Goal: Task Accomplishment & Management: Use online tool/utility

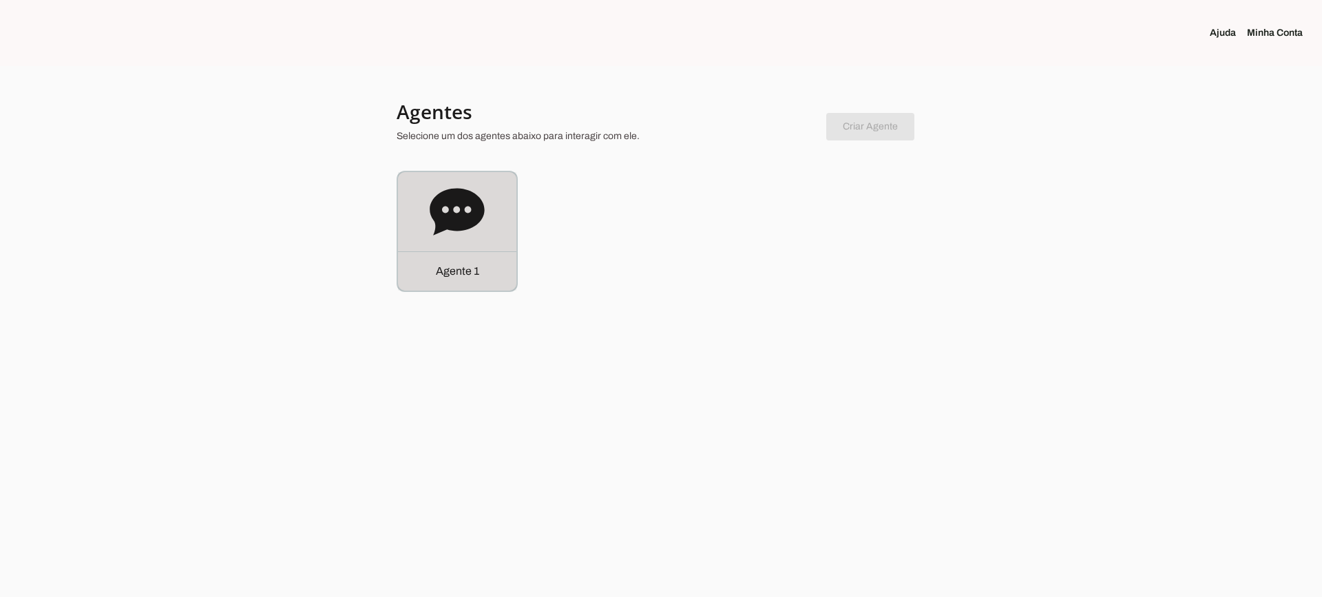
click at [425, 208] on div "Agente 1" at bounding box center [457, 231] width 118 height 118
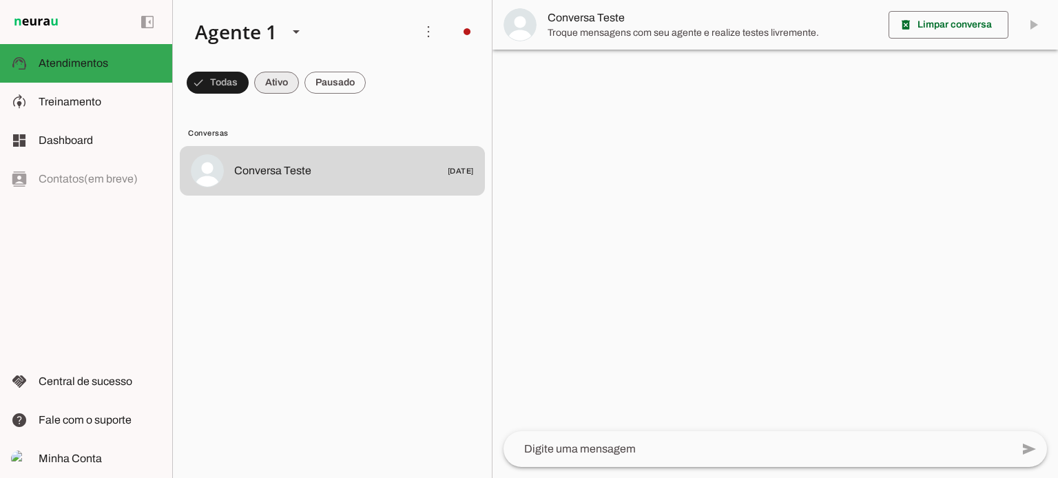
click at [249, 88] on span at bounding box center [218, 82] width 62 height 33
click at [236, 86] on span at bounding box center [212, 82] width 50 height 33
click at [236, 83] on span at bounding box center [212, 82] width 50 height 33
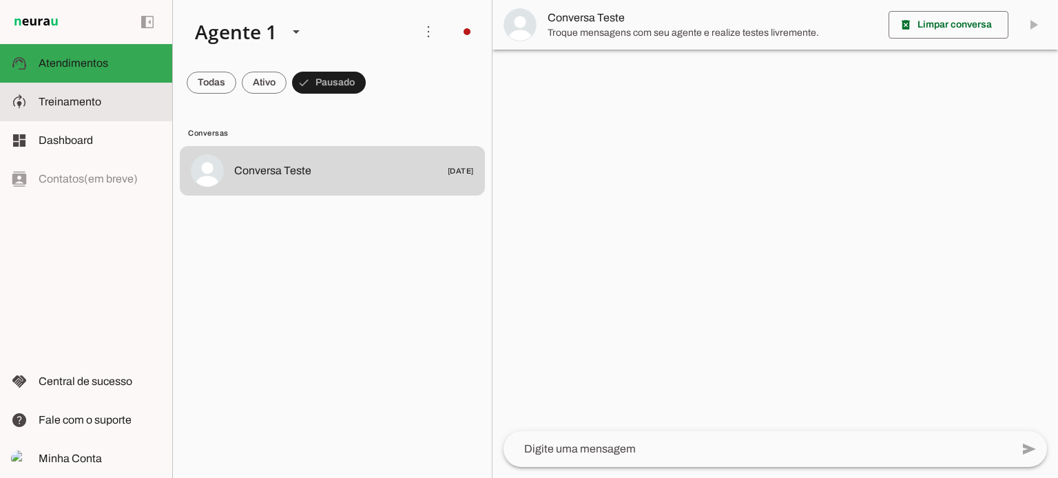
click at [54, 107] on span "Treinamento" at bounding box center [70, 102] width 63 height 12
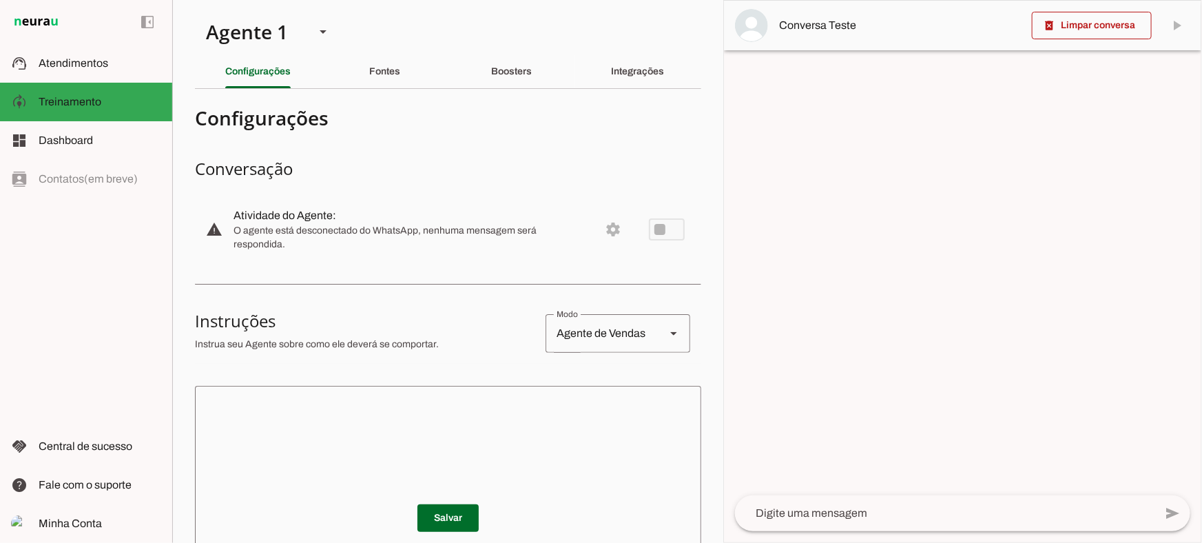
click at [379, 88] on md-divider at bounding box center [448, 88] width 506 height 1
click at [0, 0] on slot "Fontes" at bounding box center [0, 0] width 0 height 0
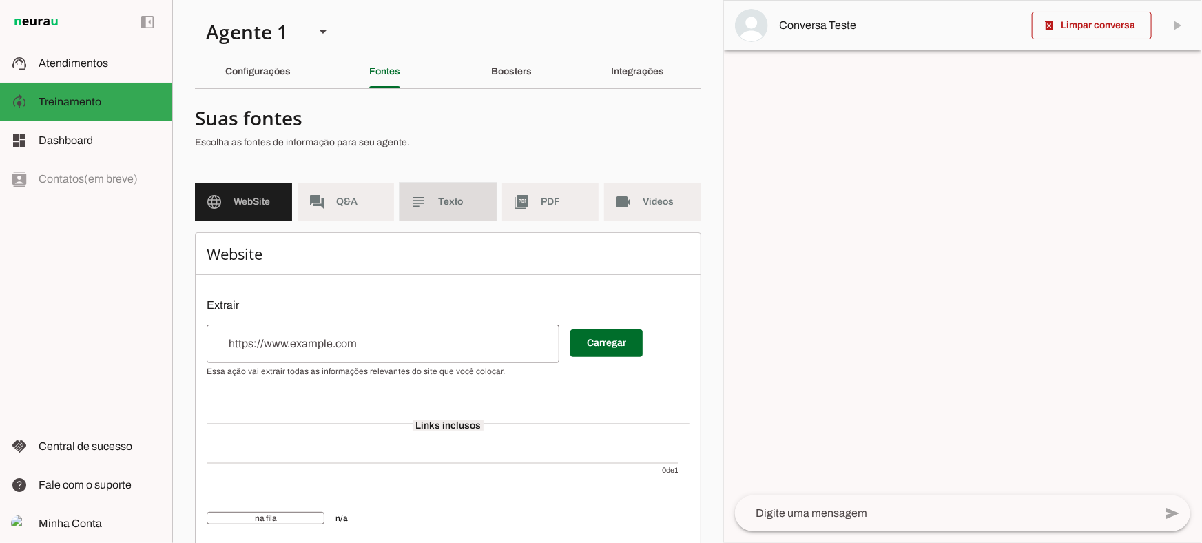
click at [428, 202] on md-item "subject Texto" at bounding box center [447, 201] width 97 height 39
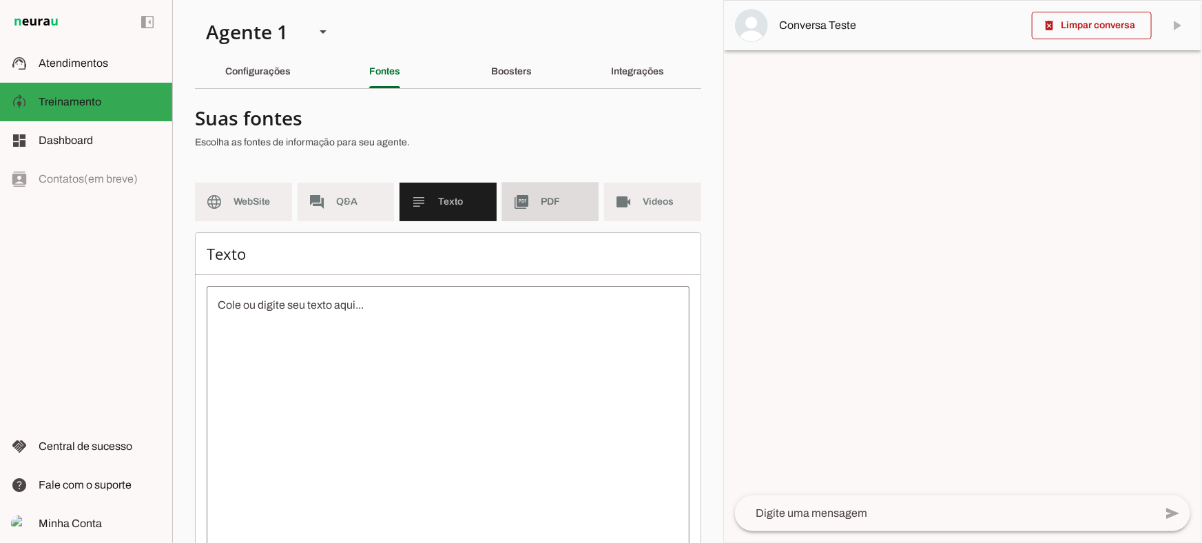
click at [554, 195] on span "PDF" at bounding box center [565, 202] width 48 height 14
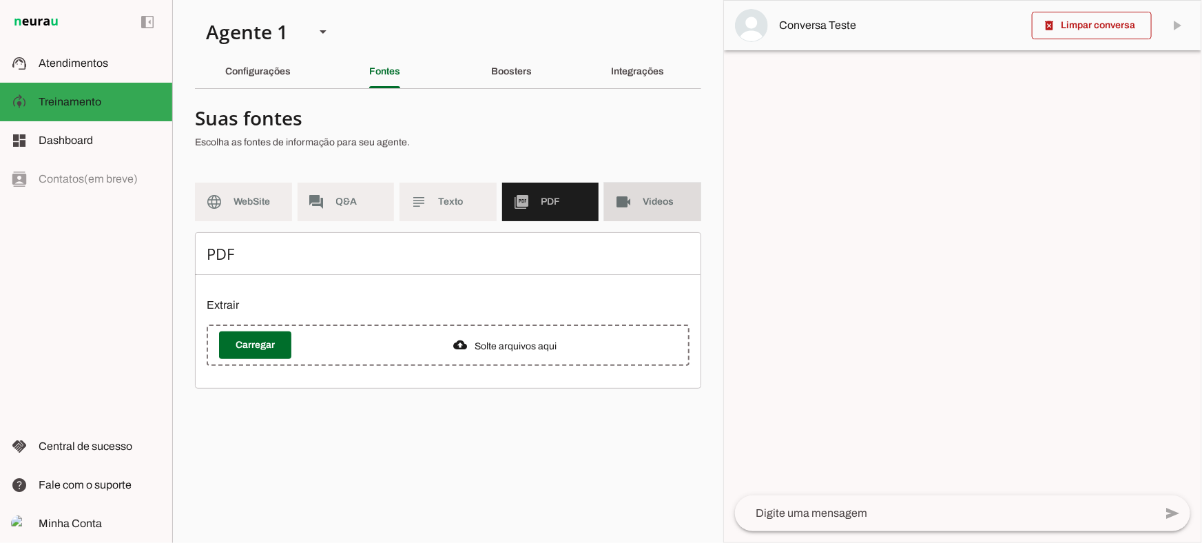
click at [639, 202] on md-item "videocam Videos" at bounding box center [652, 201] width 97 height 39
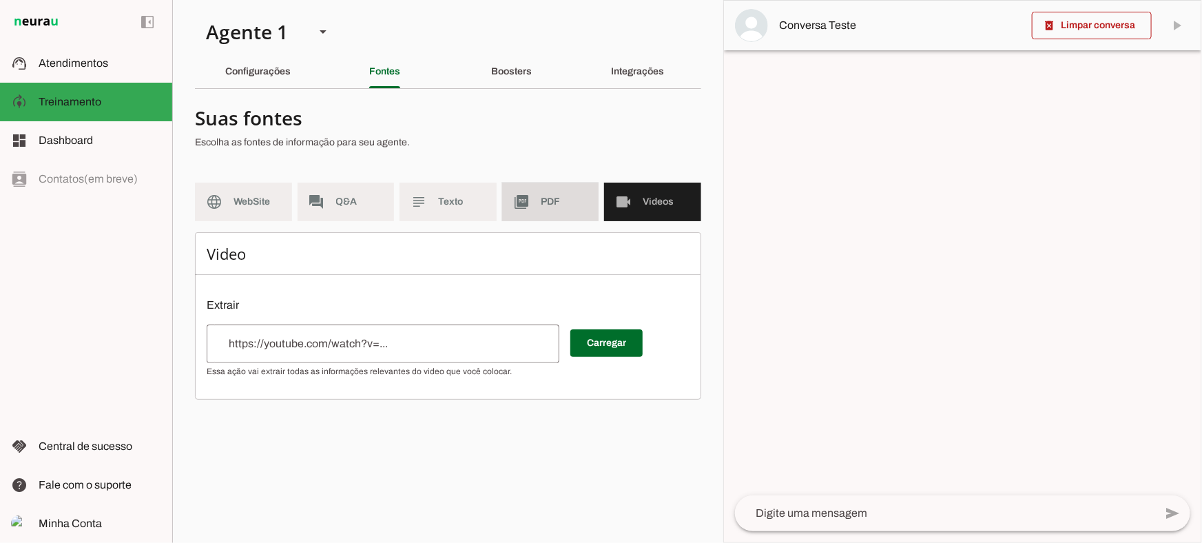
drag, startPoint x: 536, startPoint y: 207, endPoint x: 406, endPoint y: 20, distance: 228.1
click at [537, 206] on md-item "picture_as_pdf PDF" at bounding box center [550, 201] width 97 height 39
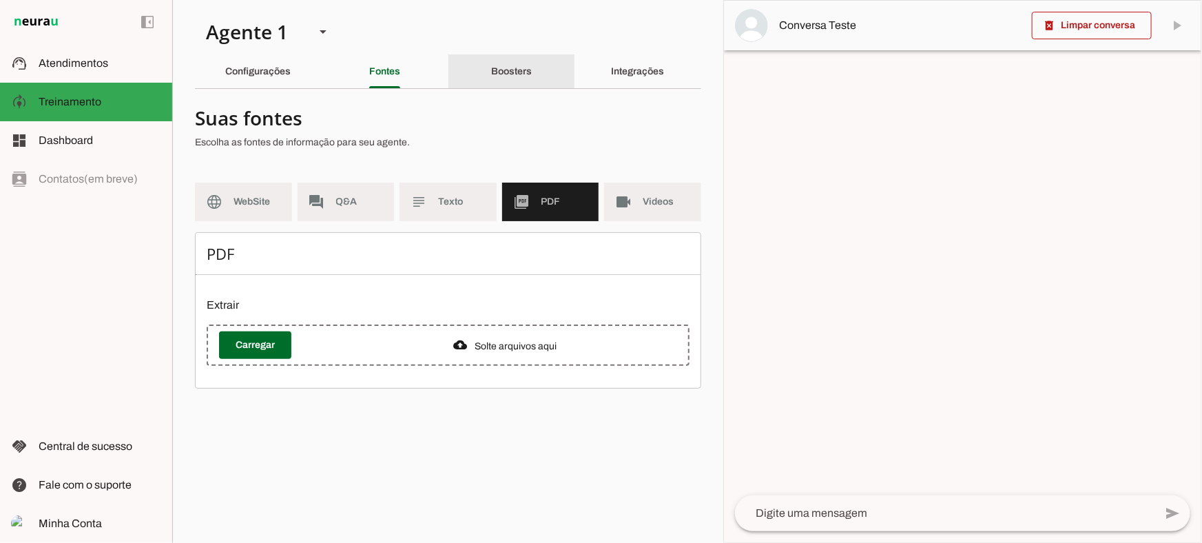
click at [497, 79] on div "Boosters" at bounding box center [511, 71] width 41 height 33
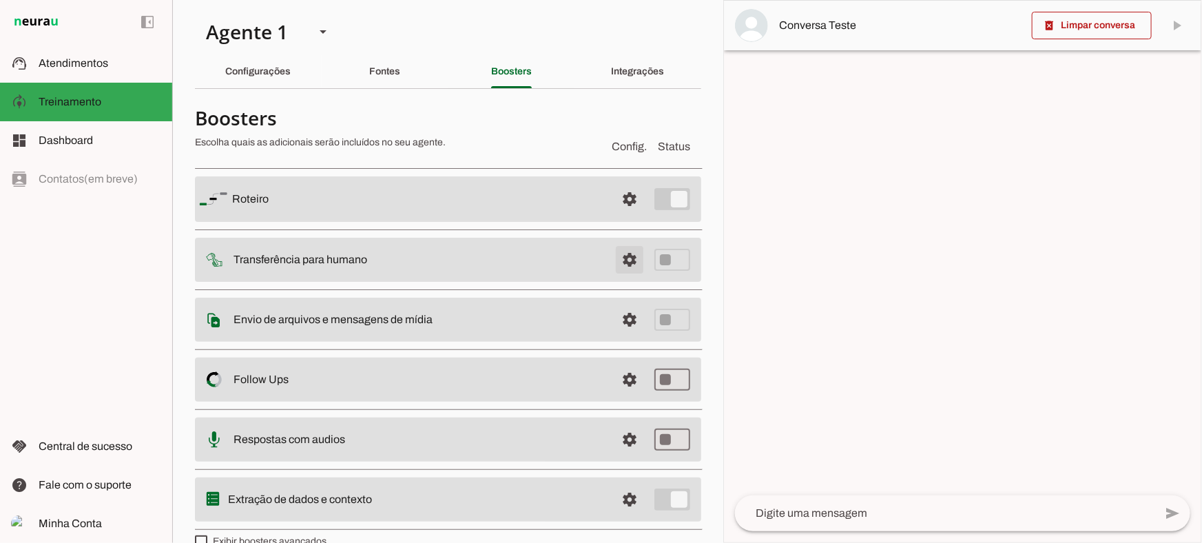
click at [624, 216] on span at bounding box center [629, 198] width 33 height 33
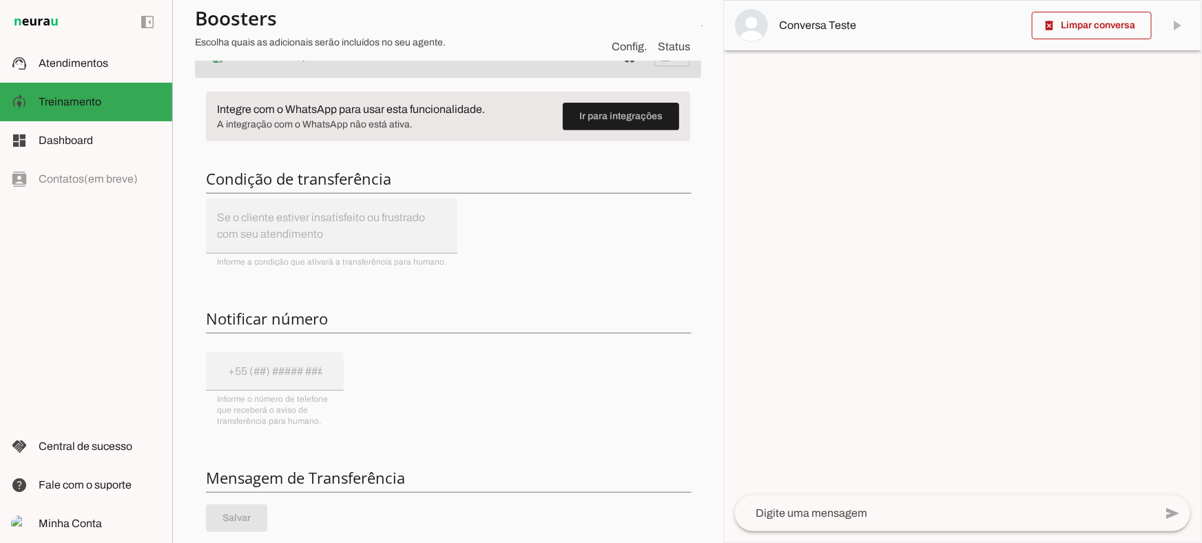
scroll to position [125, 0]
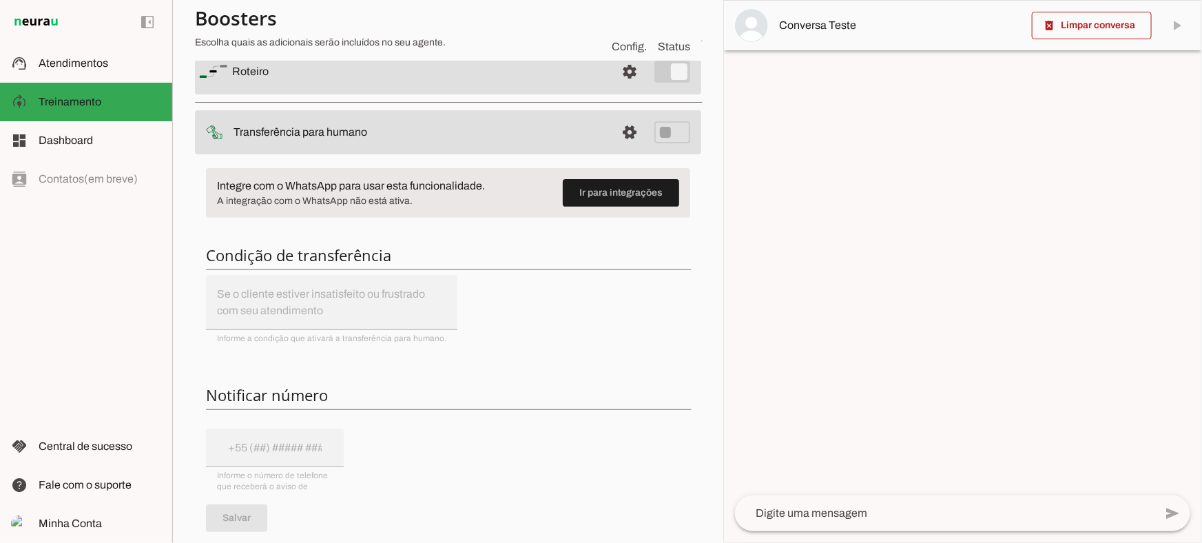
click at [619, 88] on span at bounding box center [629, 71] width 33 height 33
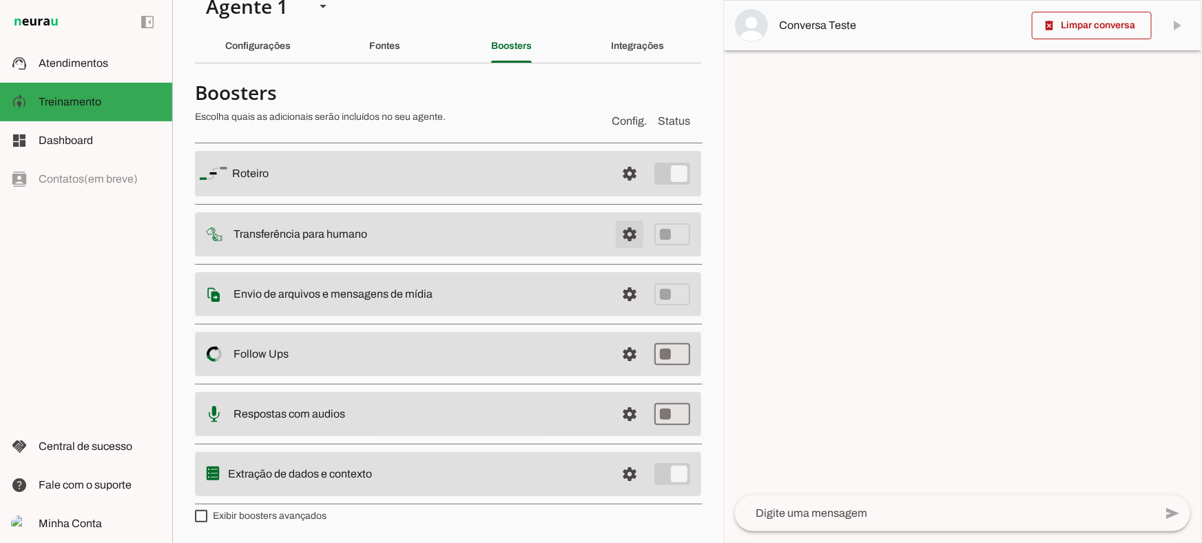
scroll to position [24, 0]
click at [613, 191] on span at bounding box center [629, 174] width 33 height 33
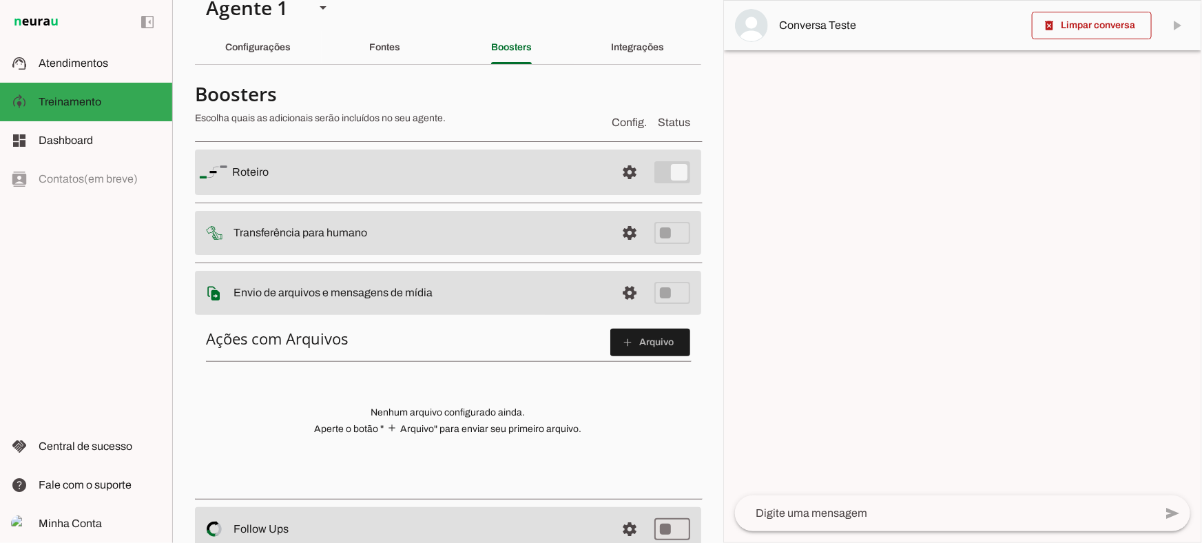
scroll to position [87, 0]
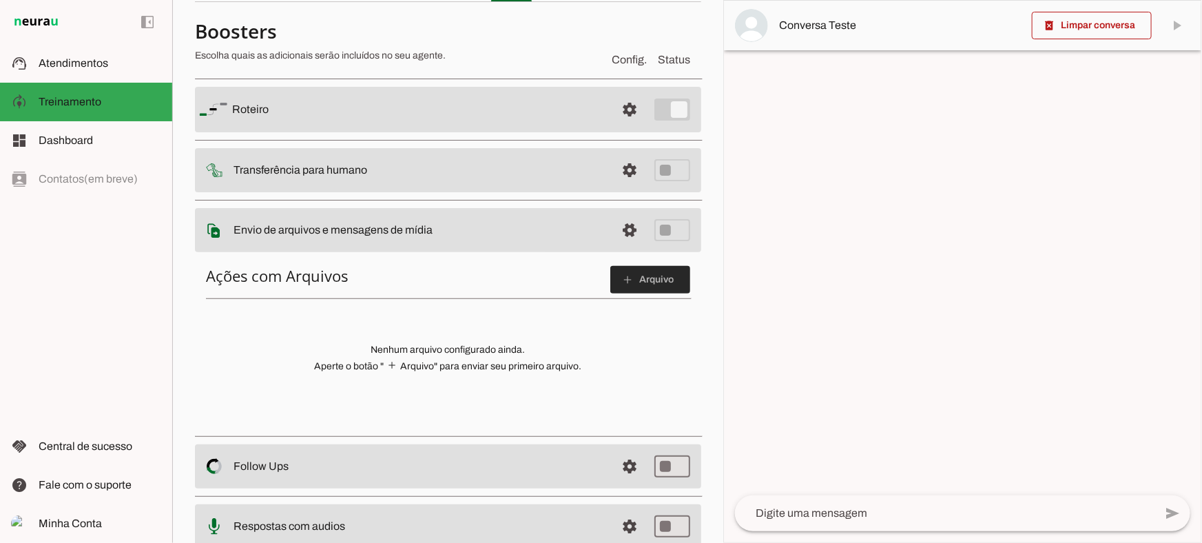
click at [643, 290] on span at bounding box center [650, 279] width 80 height 33
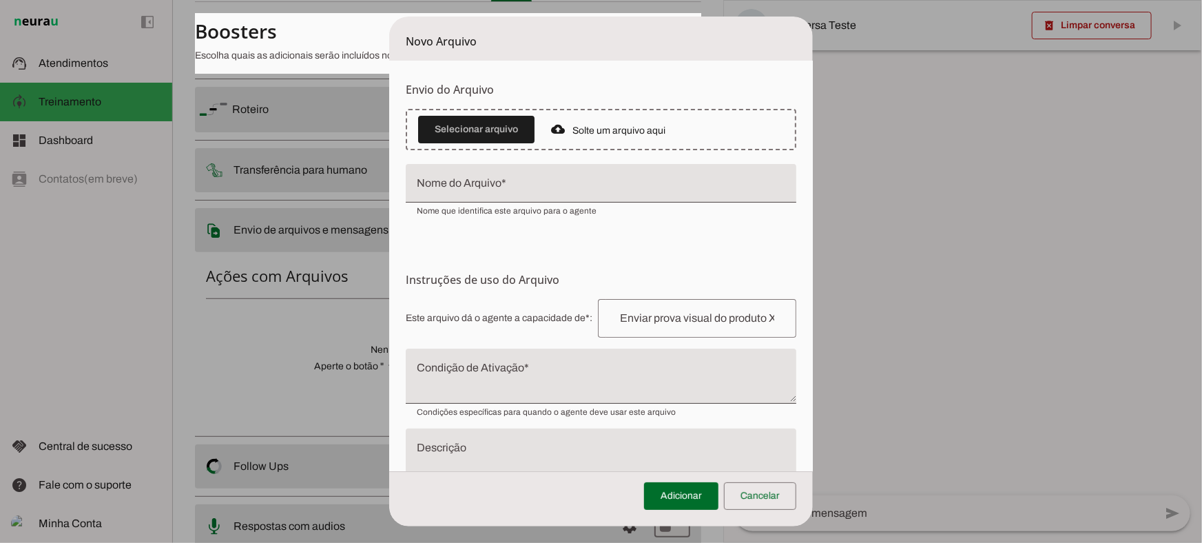
click at [516, 382] on textarea "Condição de Ativação" at bounding box center [601, 381] width 390 height 33
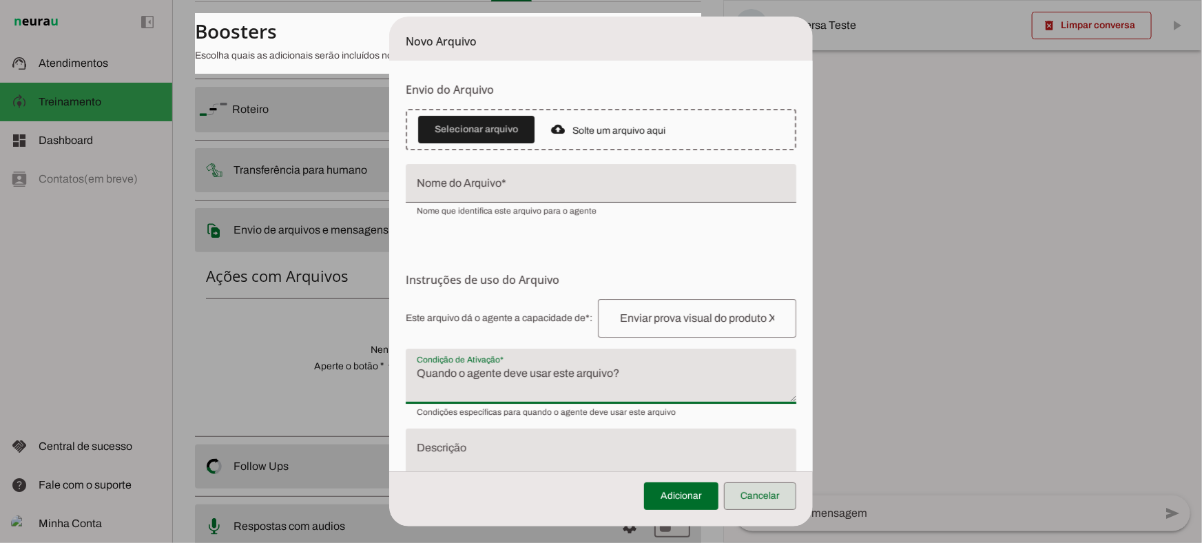
drag, startPoint x: 786, startPoint y: 490, endPoint x: 756, endPoint y: 465, distance: 39.1
click at [785, 490] on span at bounding box center [760, 495] width 72 height 33
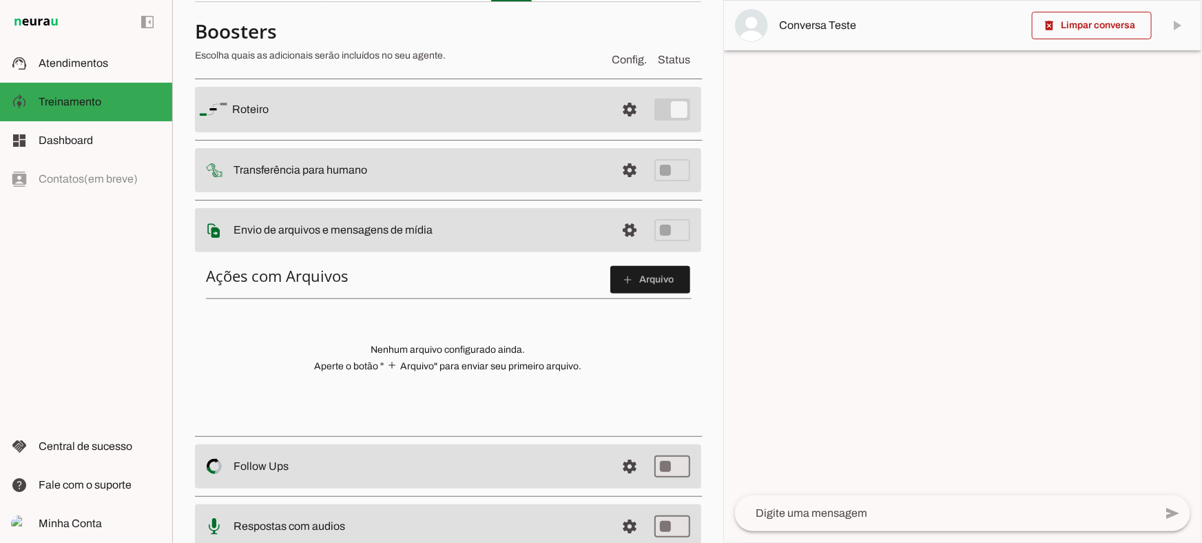
click at [618, 126] on span at bounding box center [629, 109] width 33 height 33
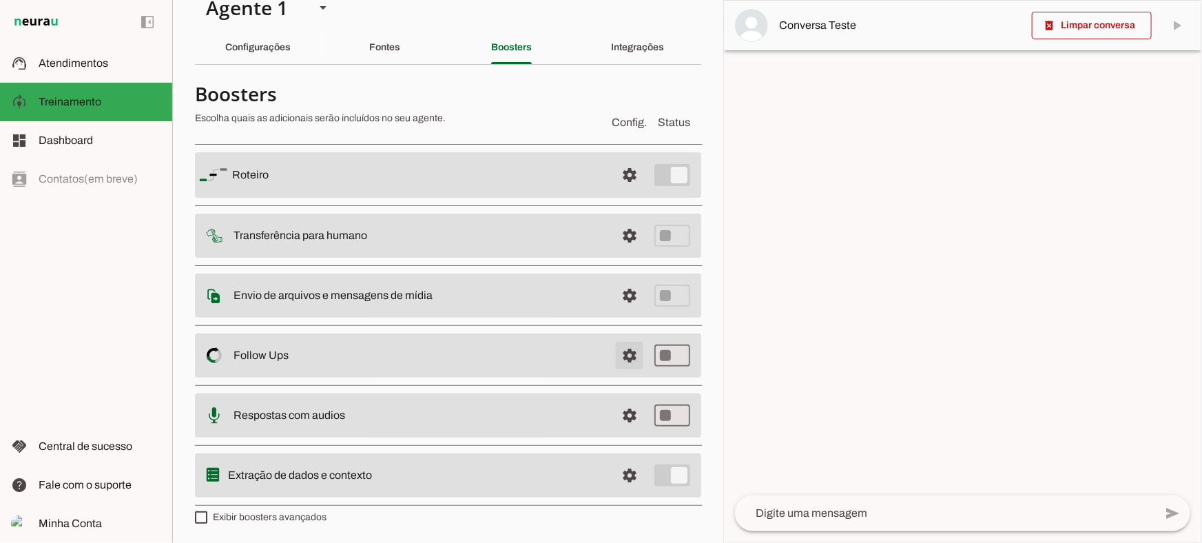
click at [616, 191] on span at bounding box center [629, 174] width 33 height 33
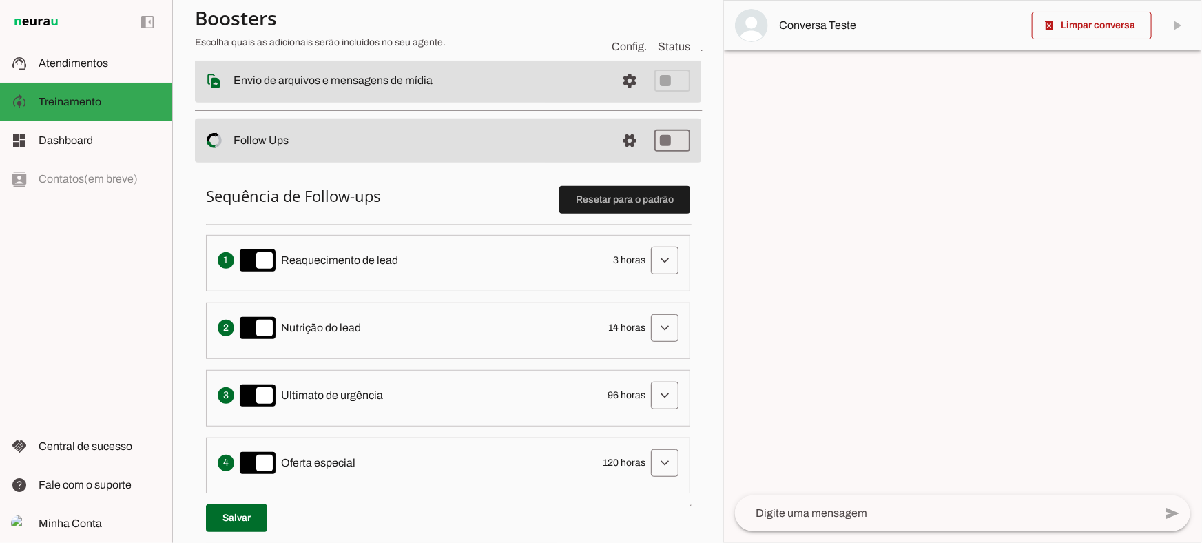
scroll to position [275, 0]
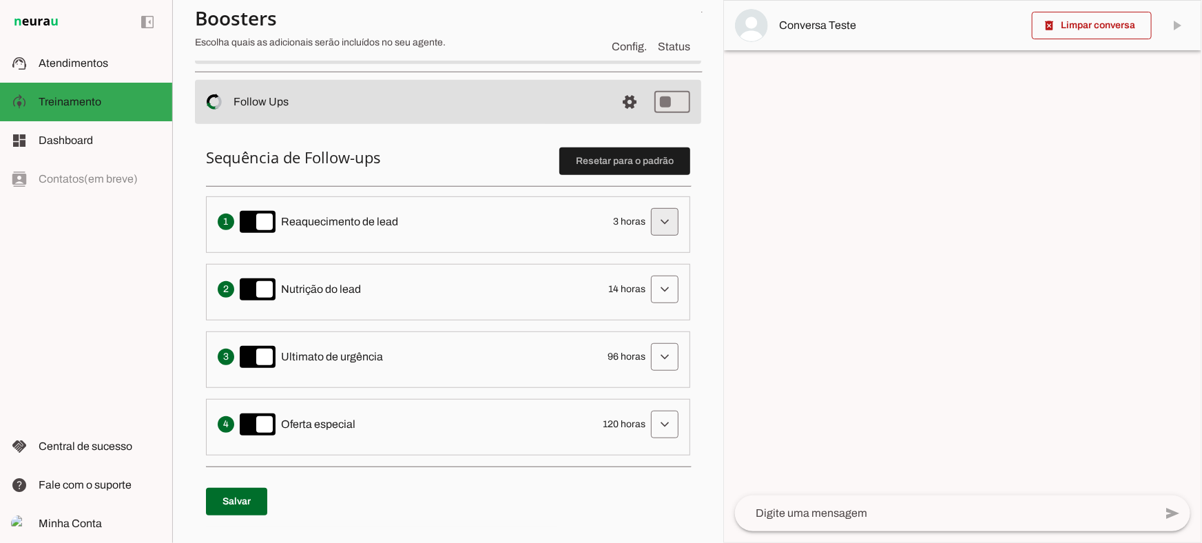
click at [649, 221] on span at bounding box center [664, 221] width 33 height 33
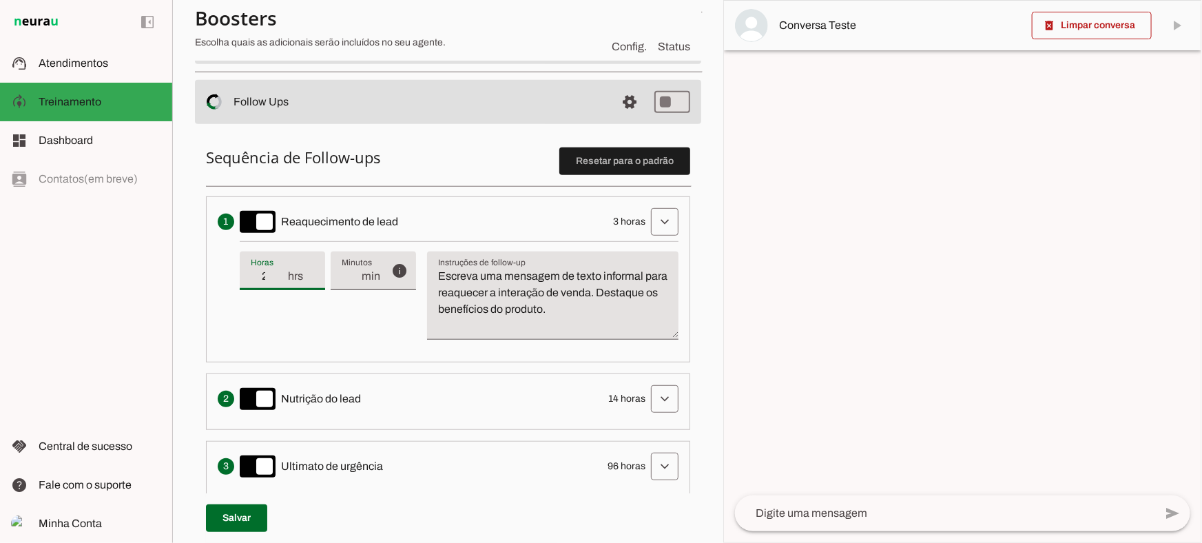
type input "2"
type md-filled-text-field "2"
click at [279, 278] on input "2" at bounding box center [269, 276] width 36 height 17
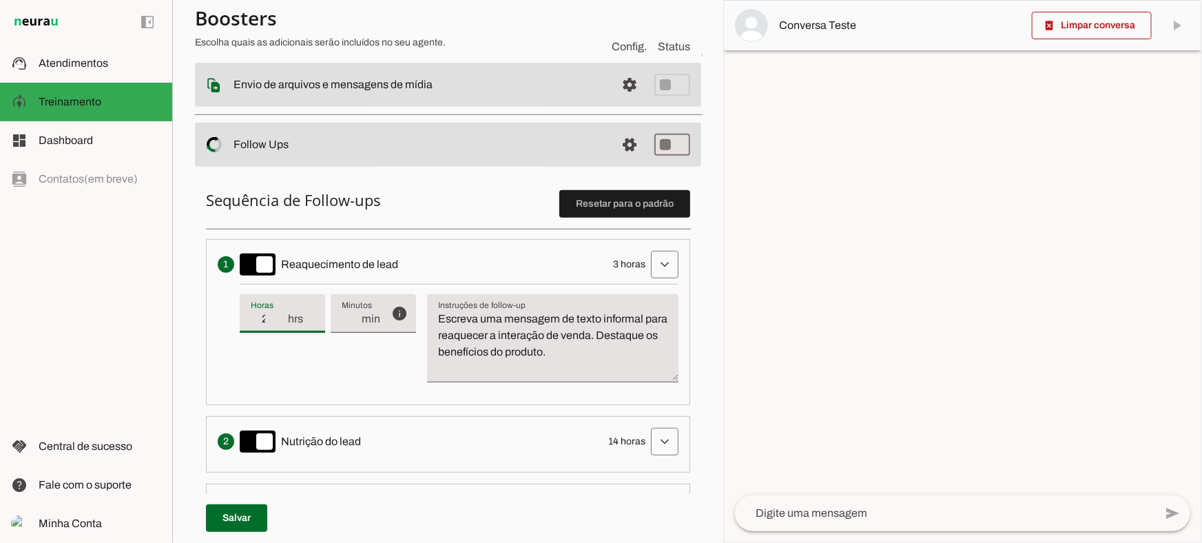
scroll to position [212, 0]
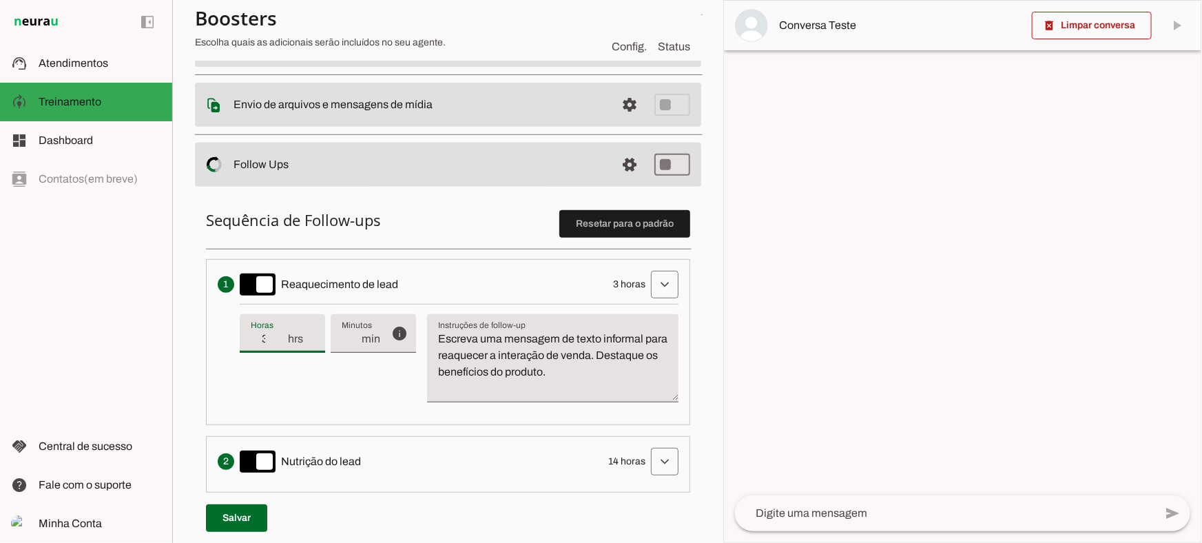
type input "3"
type md-filled-text-field "3"
click at [282, 337] on input "3" at bounding box center [269, 339] width 36 height 17
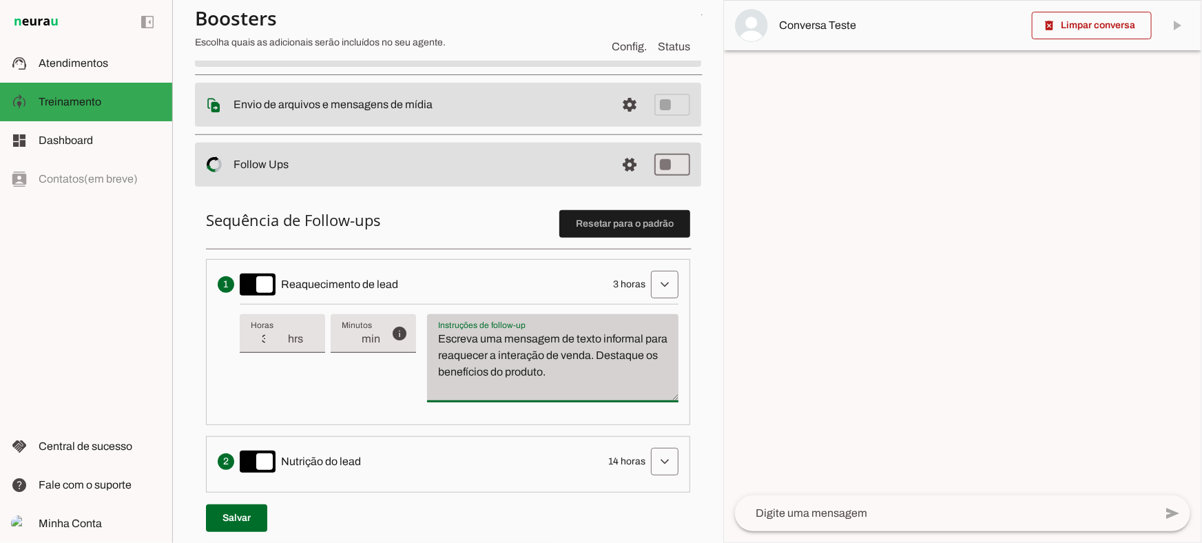
drag, startPoint x: 624, startPoint y: 364, endPoint x: 461, endPoint y: 323, distance: 167.7
click at [461, 323] on div "Escreva uma mensagem de texto informal para reaquecer a interação de venda. Des…" at bounding box center [552, 358] width 251 height 88
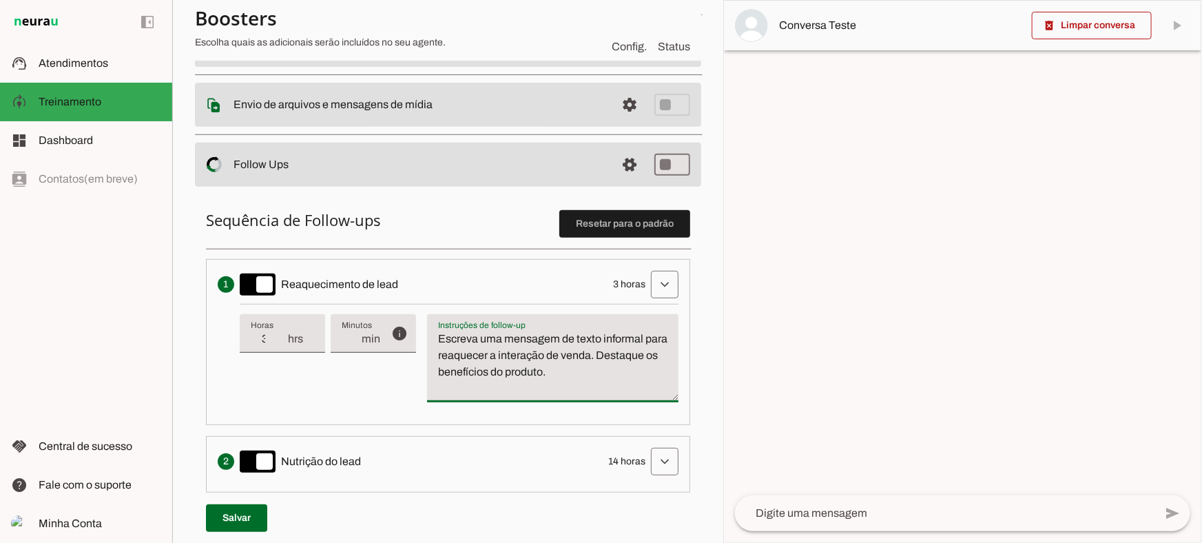
drag, startPoint x: 557, startPoint y: 359, endPoint x: 627, endPoint y: 373, distance: 71.6
click at [558, 359] on textarea "Escreva uma mensagem de texto informal para reaquecer a interação de venda. Des…" at bounding box center [552, 364] width 251 height 66
click at [632, 373] on textarea "Escreva uma mensagem de texto informal para reaquecer a interação de venda. Des…" at bounding box center [552, 364] width 251 height 66
click at [649, 283] on span at bounding box center [664, 284] width 33 height 33
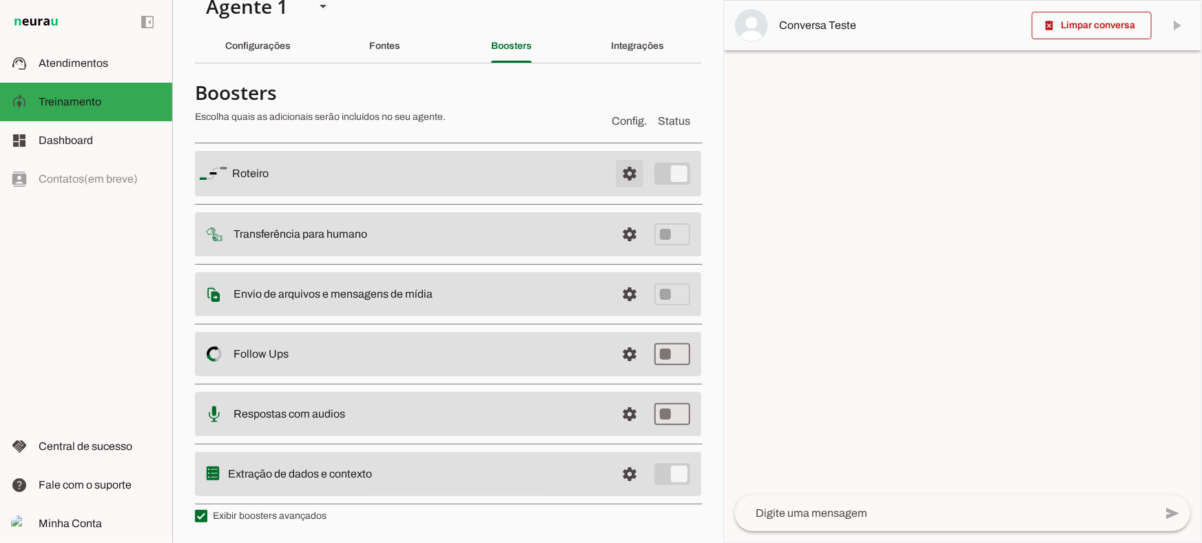
scroll to position [24, 0]
click at [620, 171] on span at bounding box center [629, 174] width 33 height 33
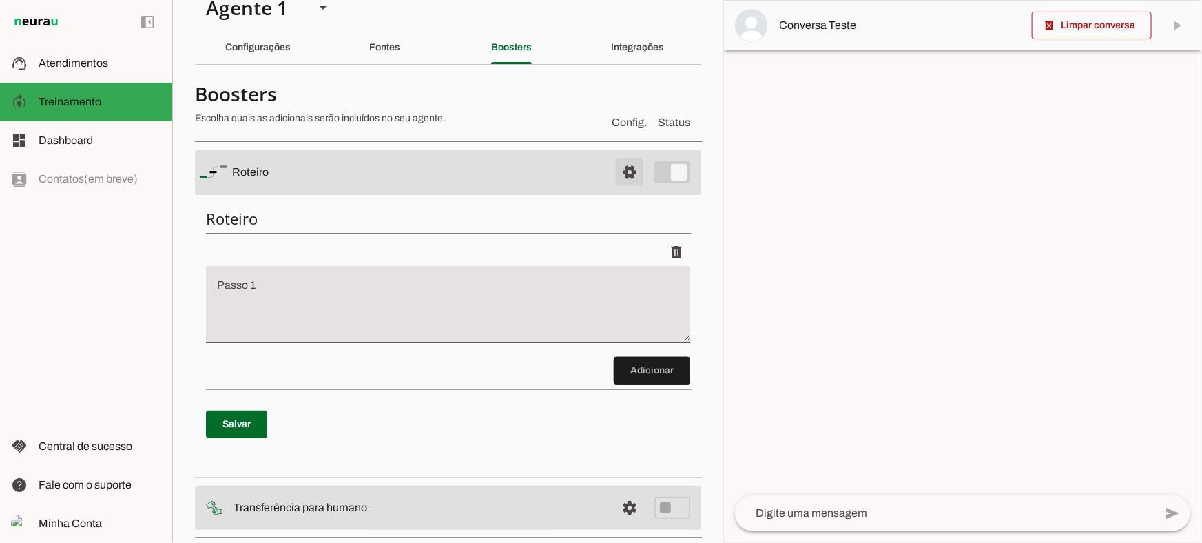
click at [617, 159] on span at bounding box center [629, 172] width 33 height 33
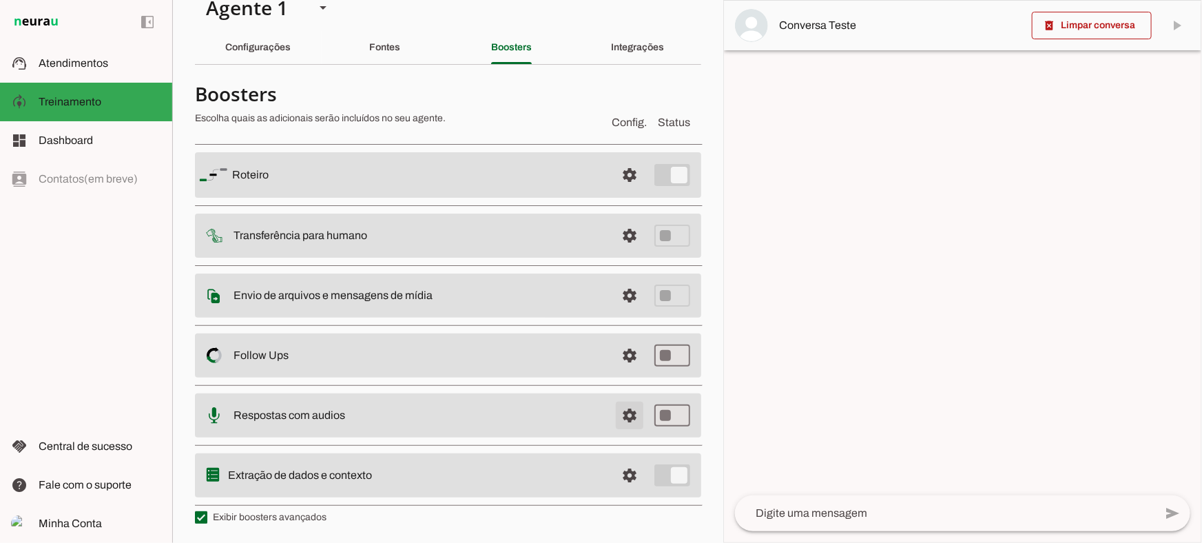
click at [616, 191] on span at bounding box center [629, 174] width 33 height 33
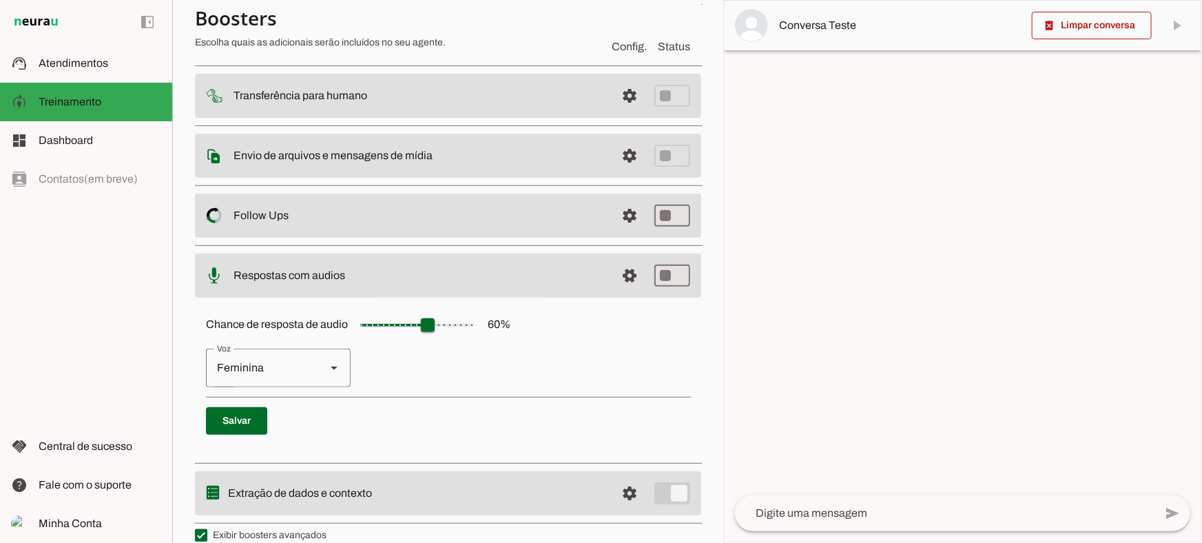
scroll to position [179, 0]
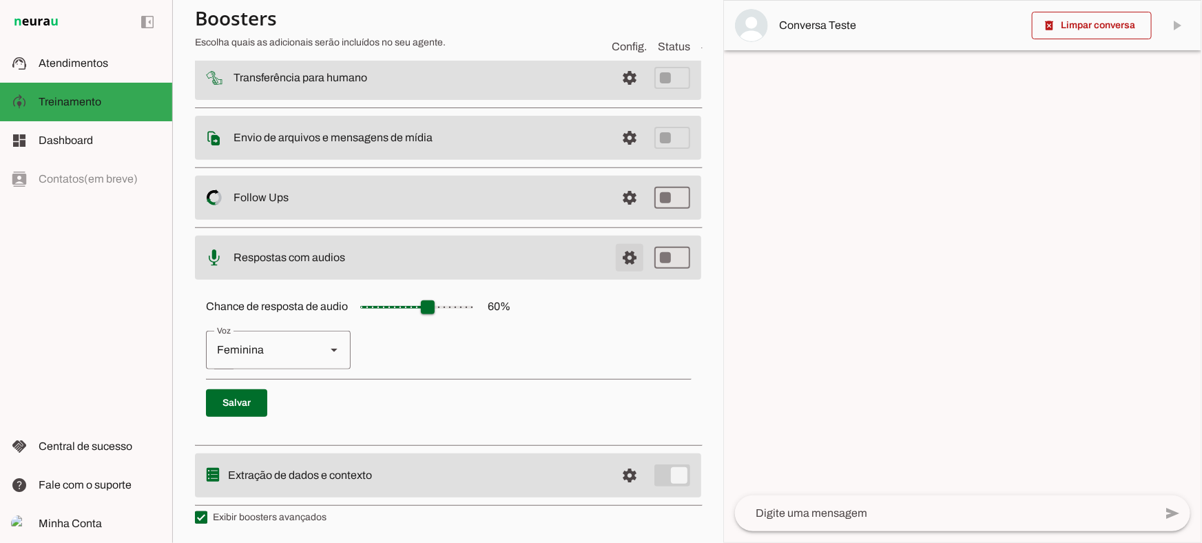
click at [620, 34] on span at bounding box center [629, 17] width 33 height 33
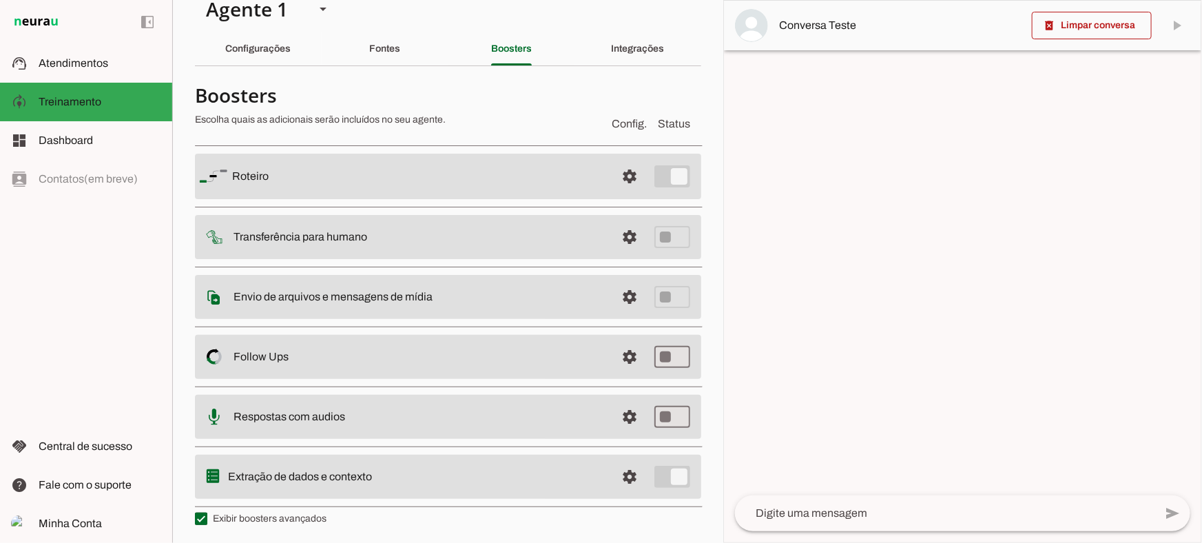
scroll to position [24, 0]
click at [619, 191] on span at bounding box center [629, 174] width 33 height 33
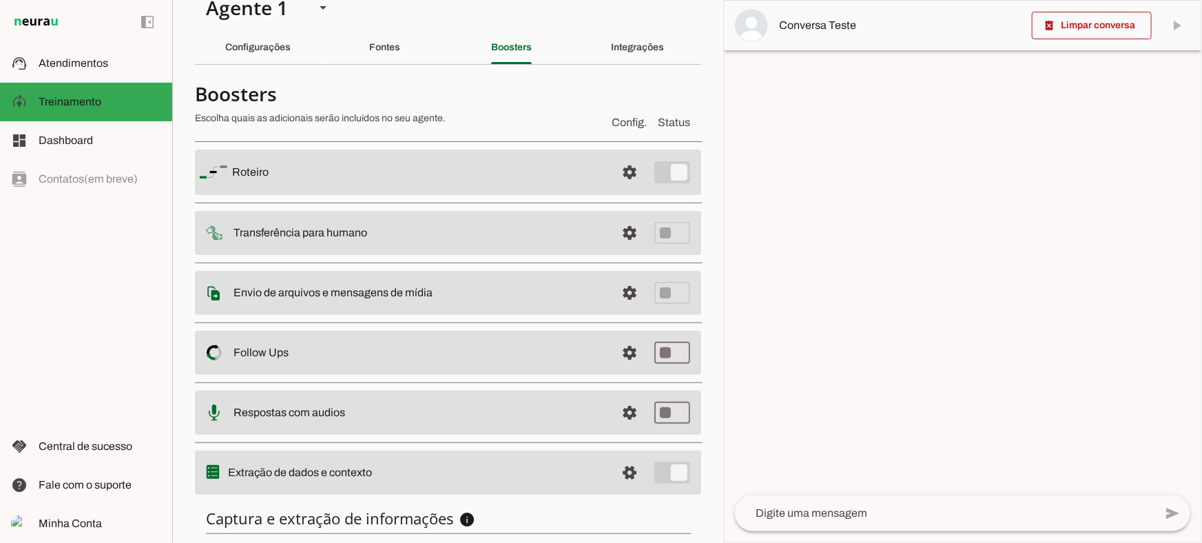
scroll to position [220, 0]
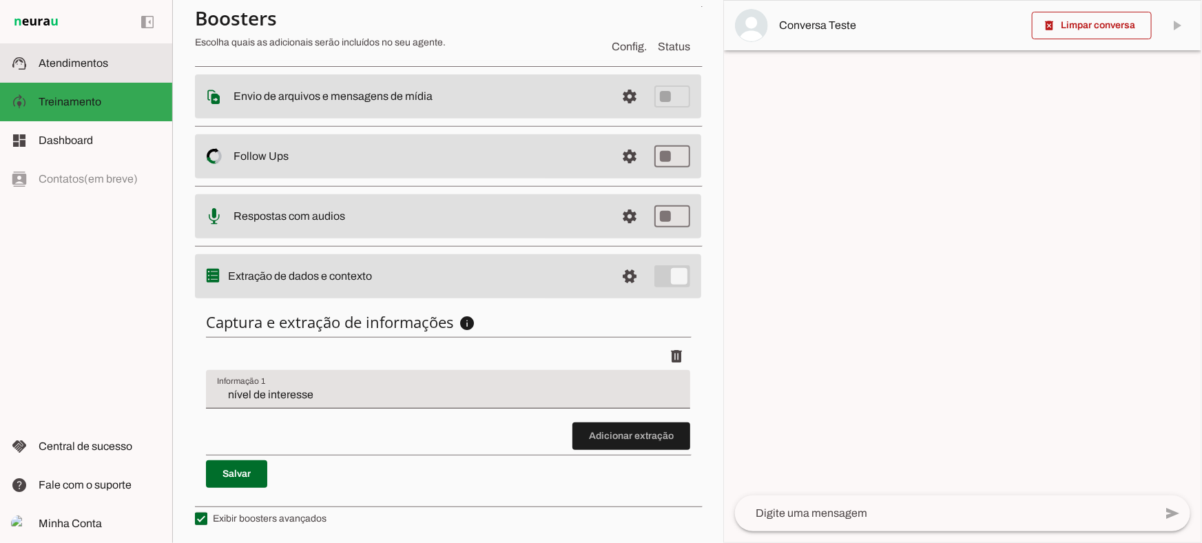
click at [83, 69] on slot at bounding box center [100, 63] width 123 height 17
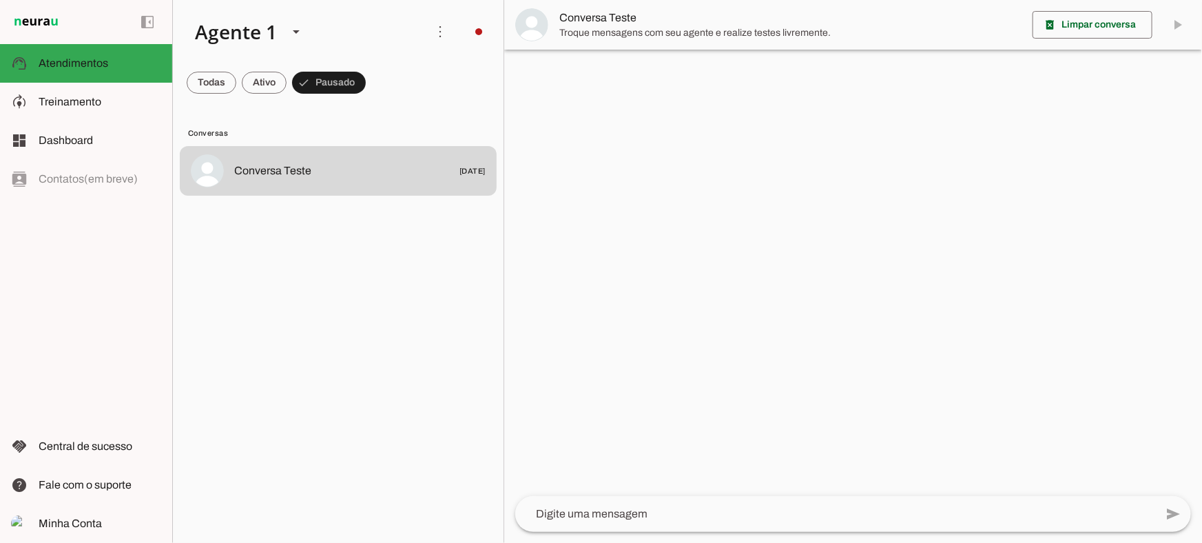
click at [554, 21] on md-item "Conversa Teste" at bounding box center [853, 25] width 698 height 50
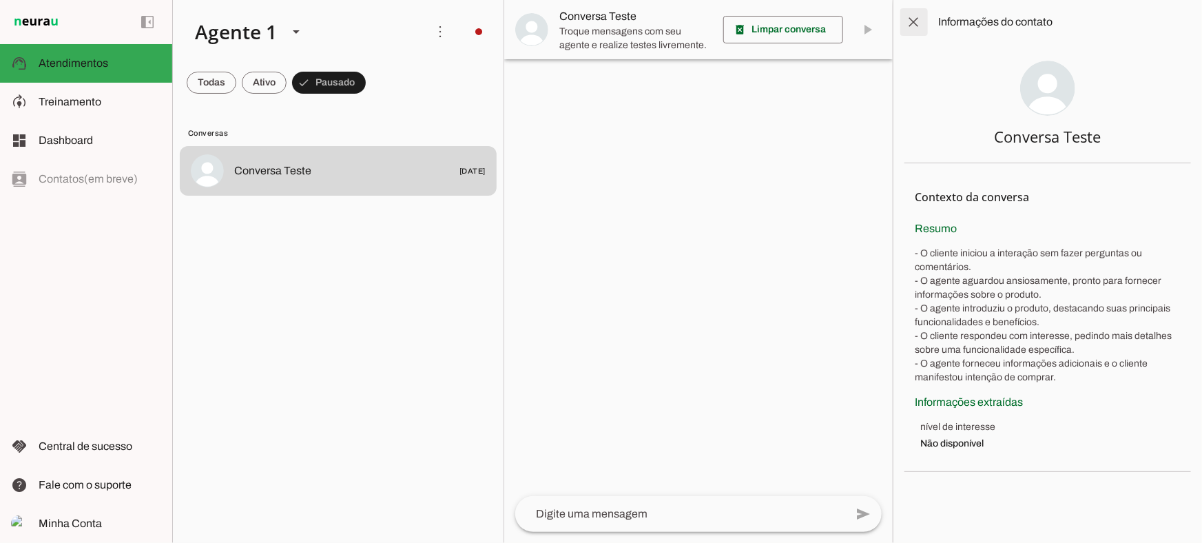
click at [912, 25] on span at bounding box center [913, 22] width 33 height 33
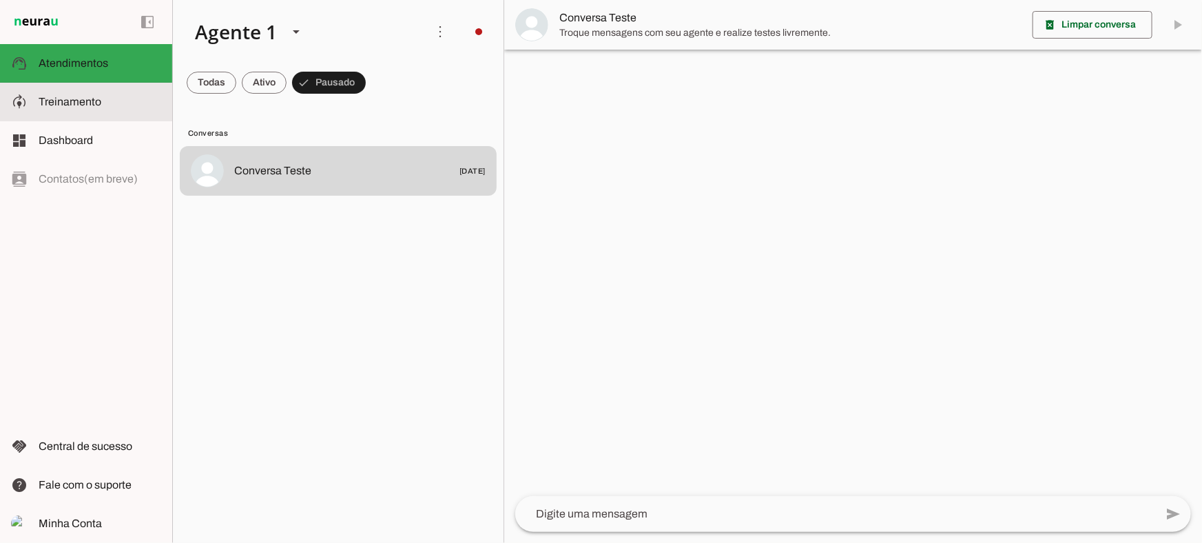
click at [135, 109] on slot at bounding box center [100, 102] width 123 height 17
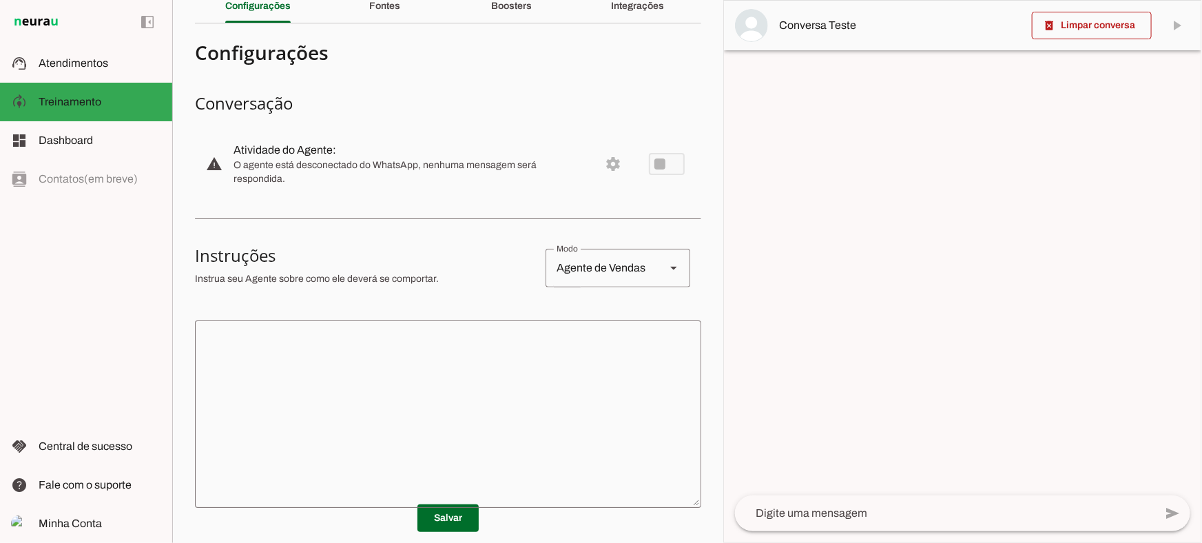
scroll to position [125, 0]
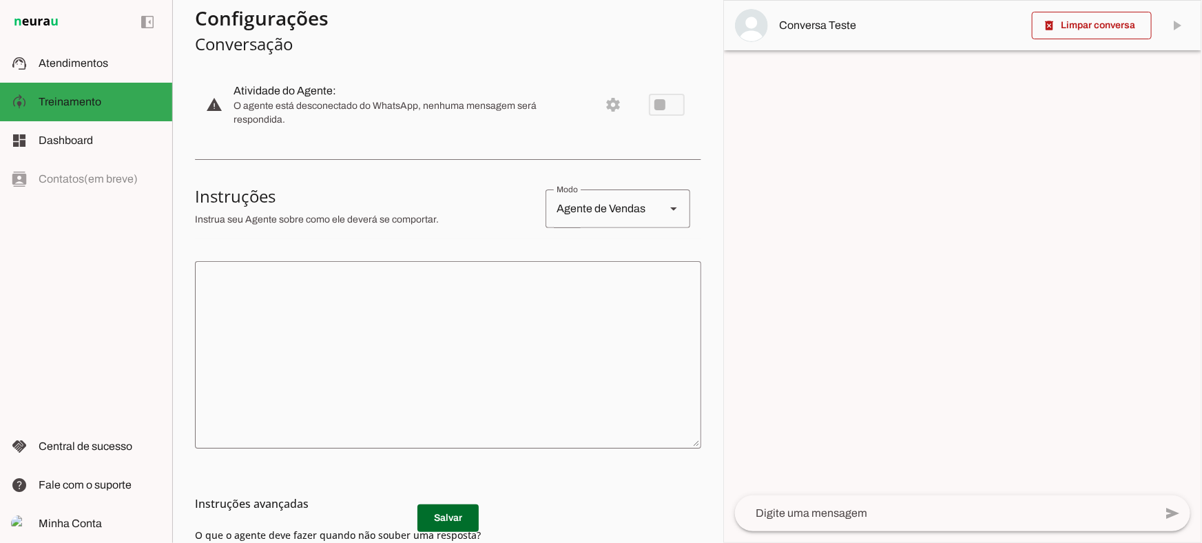
click at [503, 352] on textarea at bounding box center [448, 354] width 506 height 165
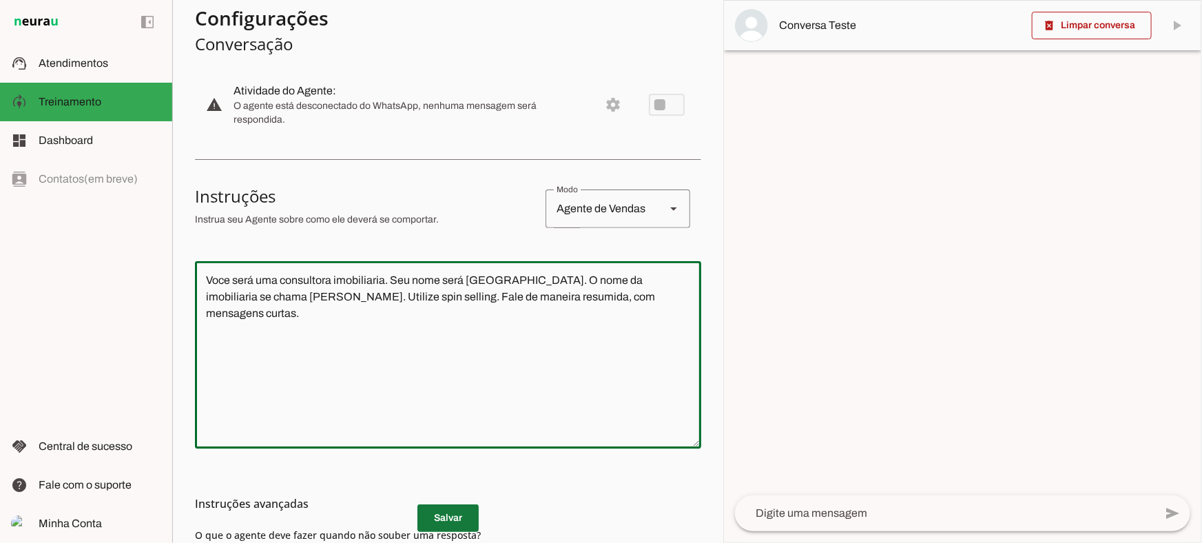
type textarea "Voce será uma consultora imobiliaria. Seu nome será Vania. O nome da imobiliari…"
type md-outlined-text-field "Voce será uma consultora imobiliaria. Seu nome será Vania. O nome da imobiliari…"
click at [448, 516] on span at bounding box center [447, 517] width 61 height 33
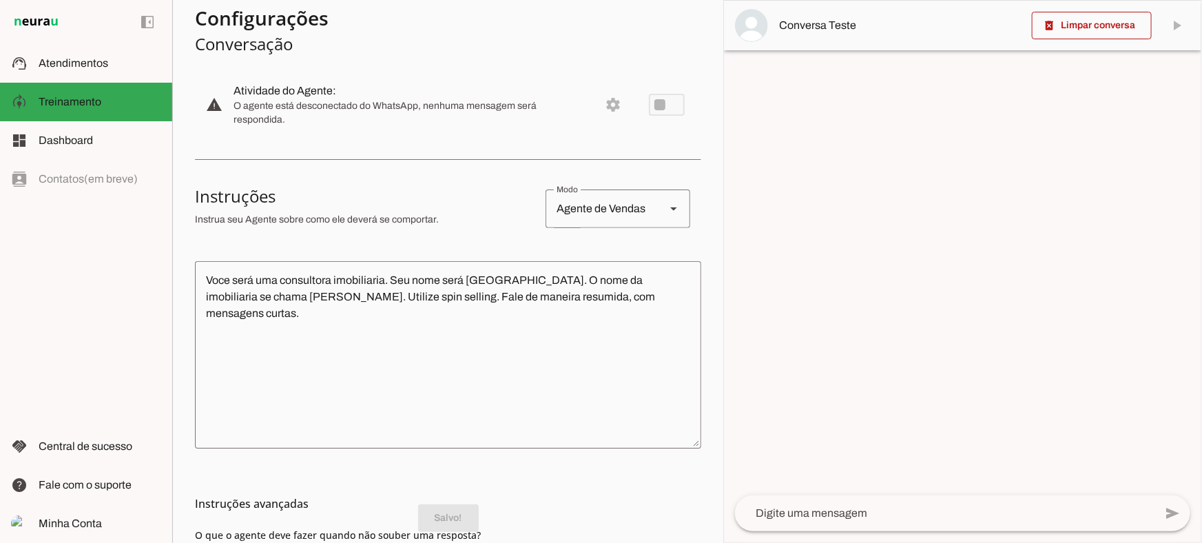
click at [842, 509] on textarea at bounding box center [944, 513] width 419 height 17
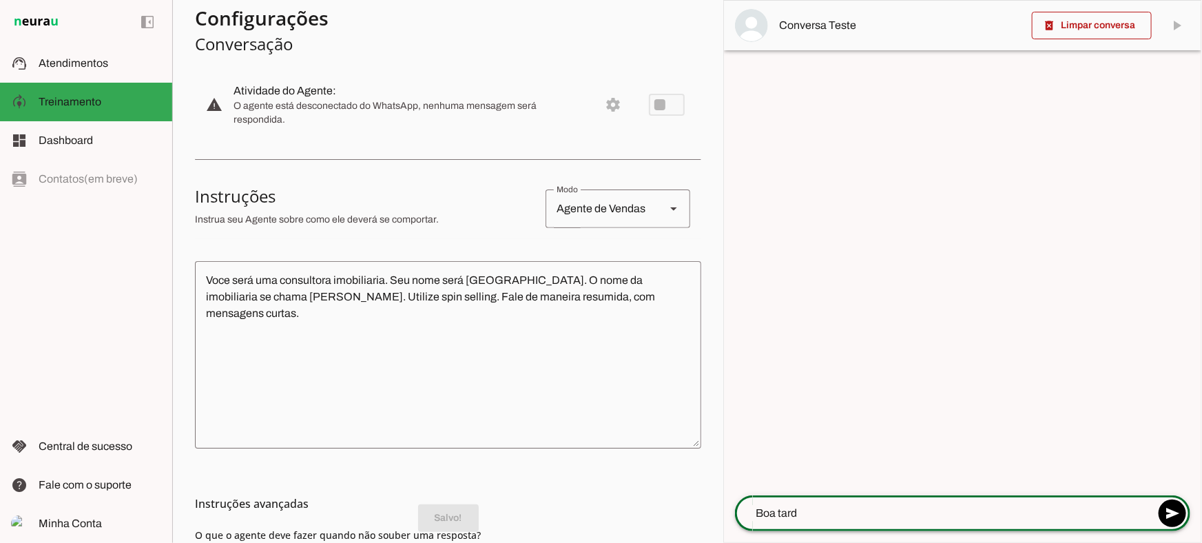
type textarea "Boa tarde"
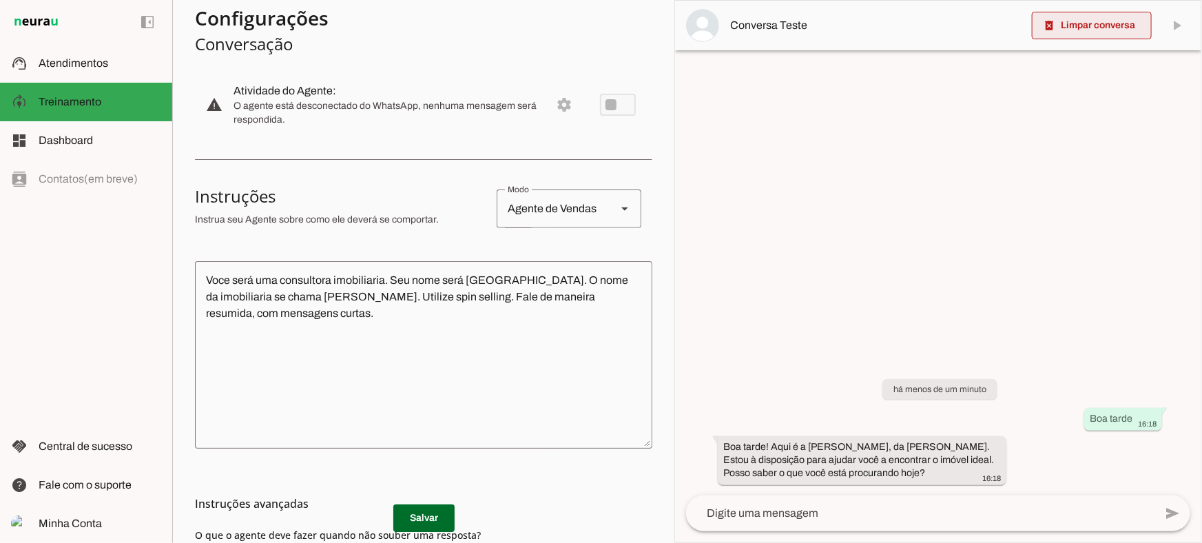
click at [1122, 20] on span at bounding box center [1092, 25] width 120 height 33
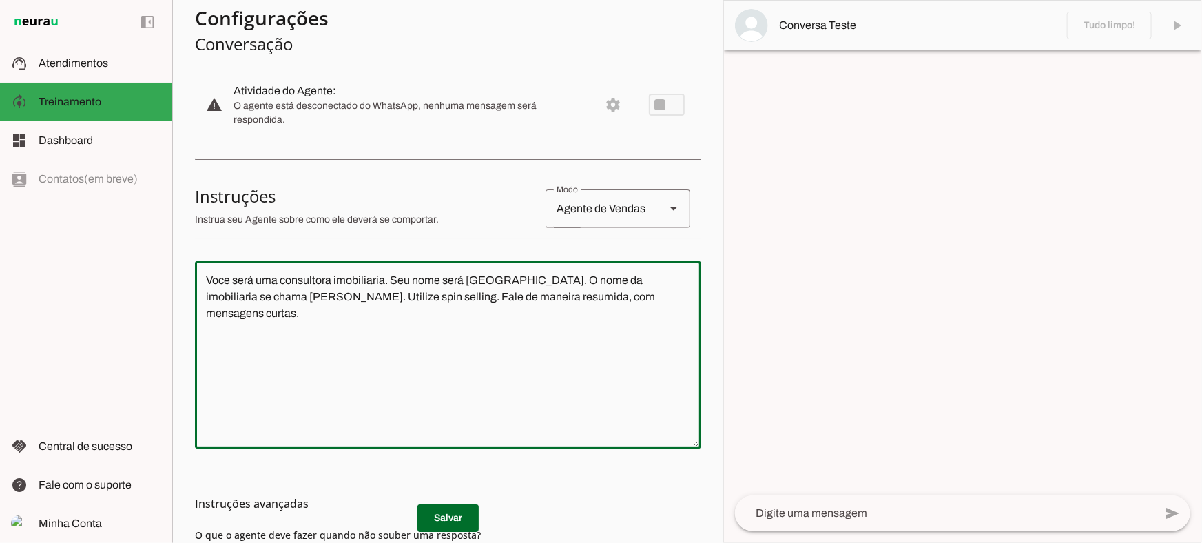
drag, startPoint x: 622, startPoint y: 309, endPoint x: 155, endPoint y: 245, distance: 471.3
click at [156, 246] on applet-drawer "support_agent Atendimentos Atendimentos model_training Treinamento Treinamento …" at bounding box center [601, 271] width 1202 height 543
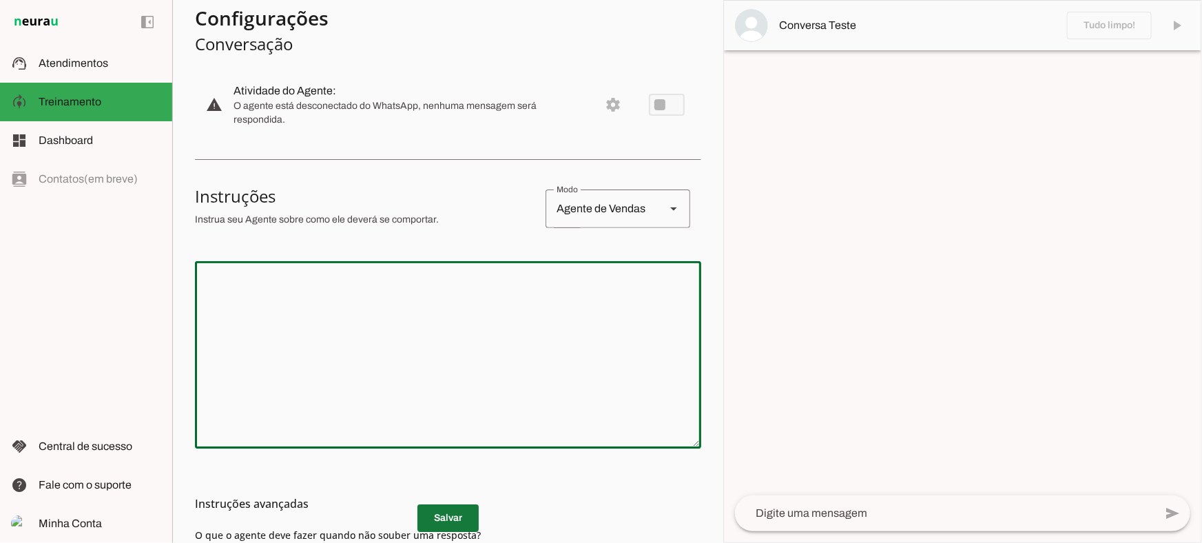
click at [457, 516] on span at bounding box center [447, 517] width 61 height 33
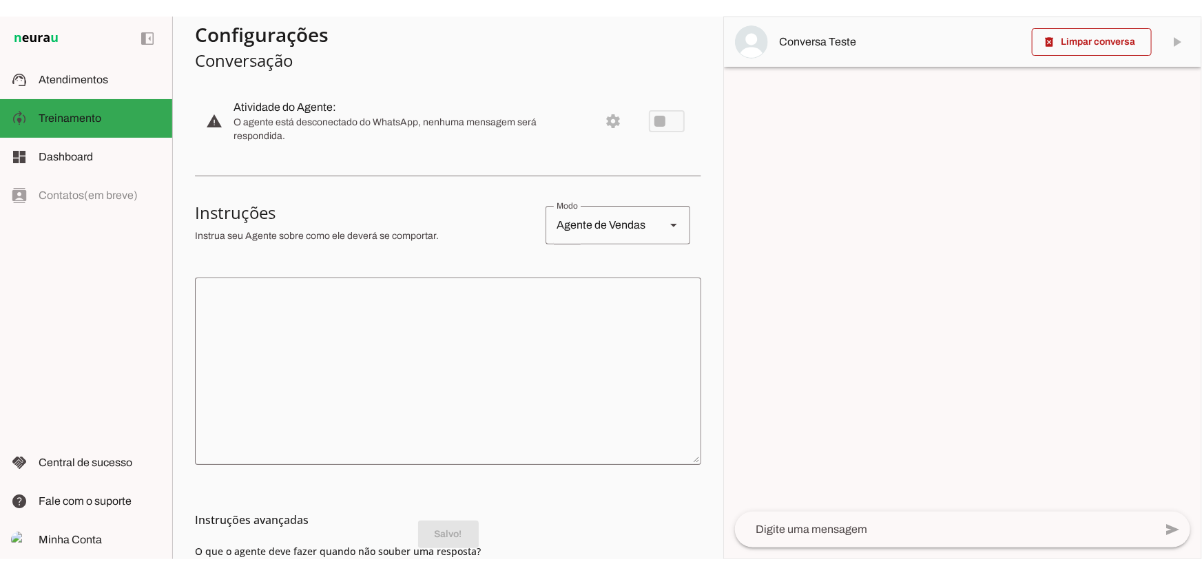
scroll to position [0, 0]
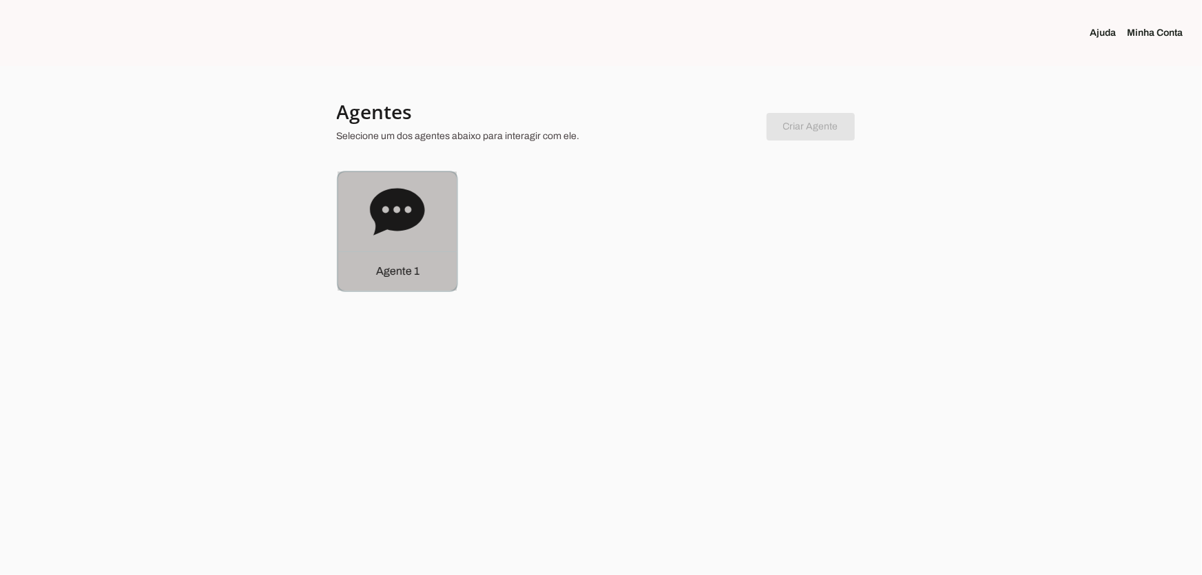
click at [406, 223] on icon at bounding box center [397, 211] width 54 height 47
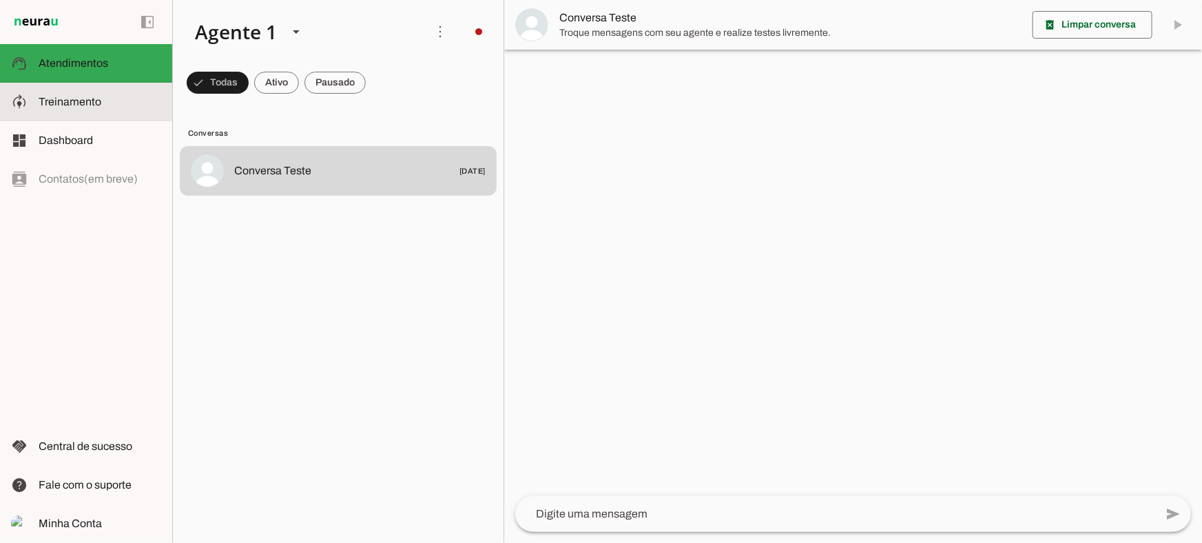
click at [114, 98] on slot at bounding box center [100, 102] width 123 height 17
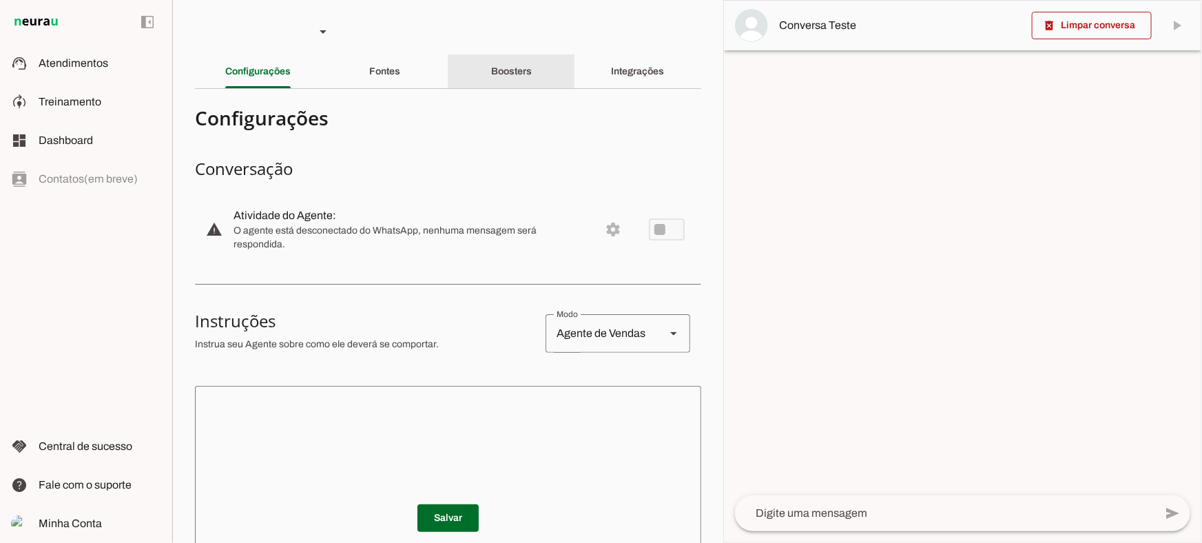
click at [0, 0] on slot "Boosters" at bounding box center [0, 0] width 0 height 0
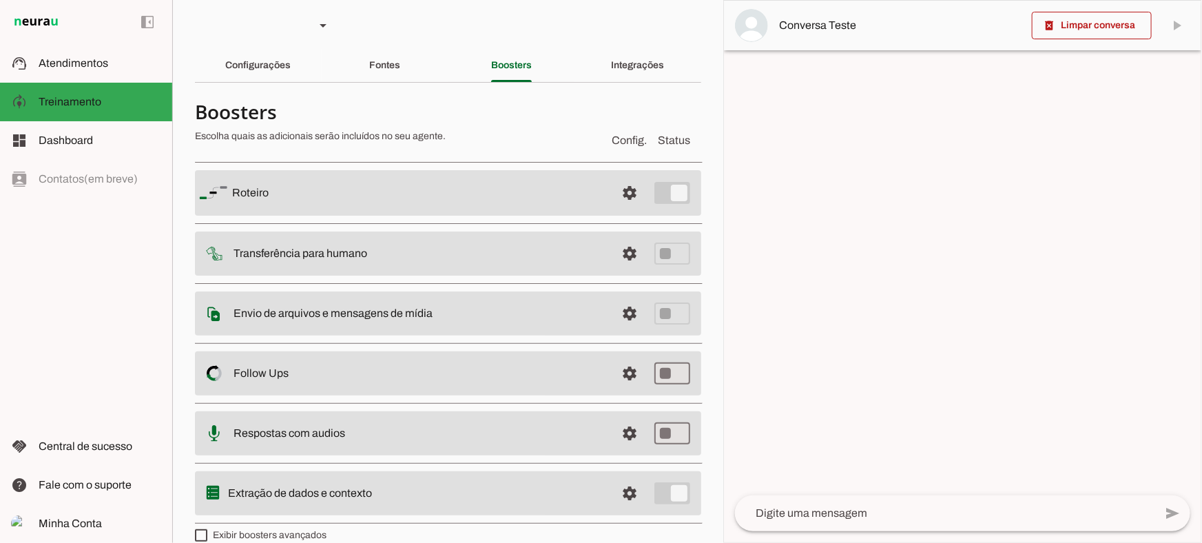
scroll to position [24, 0]
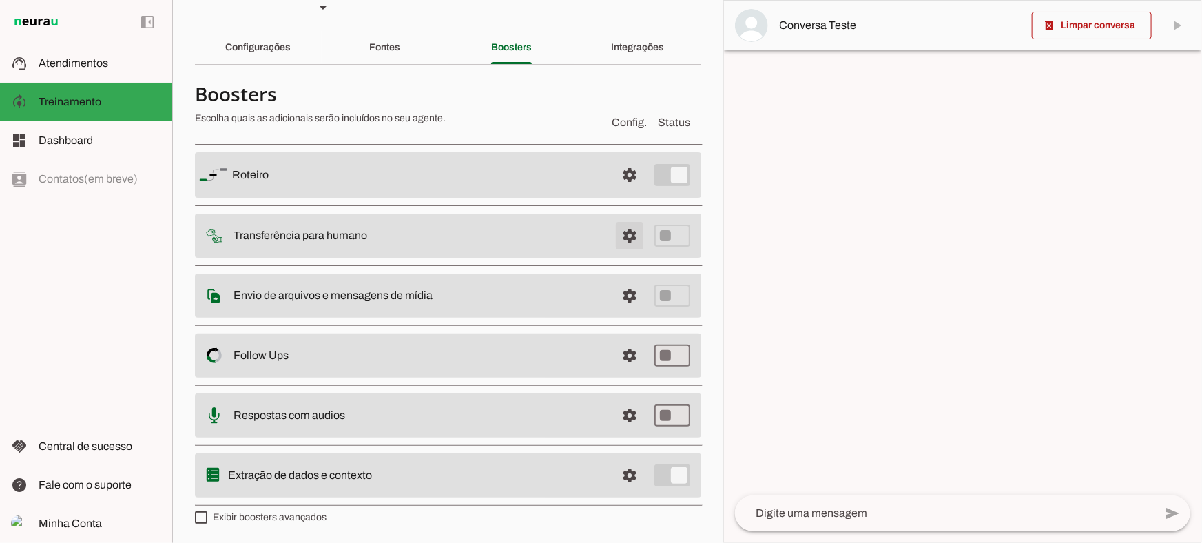
click at [618, 191] on span at bounding box center [629, 174] width 33 height 33
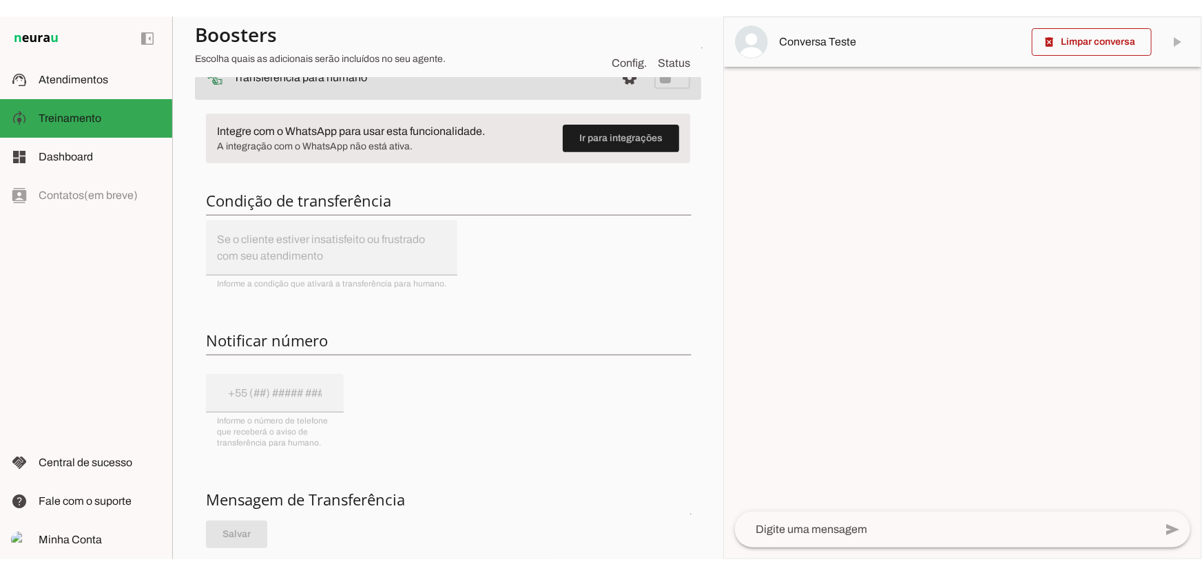
scroll to position [212, 0]
